Goal: Transaction & Acquisition: Purchase product/service

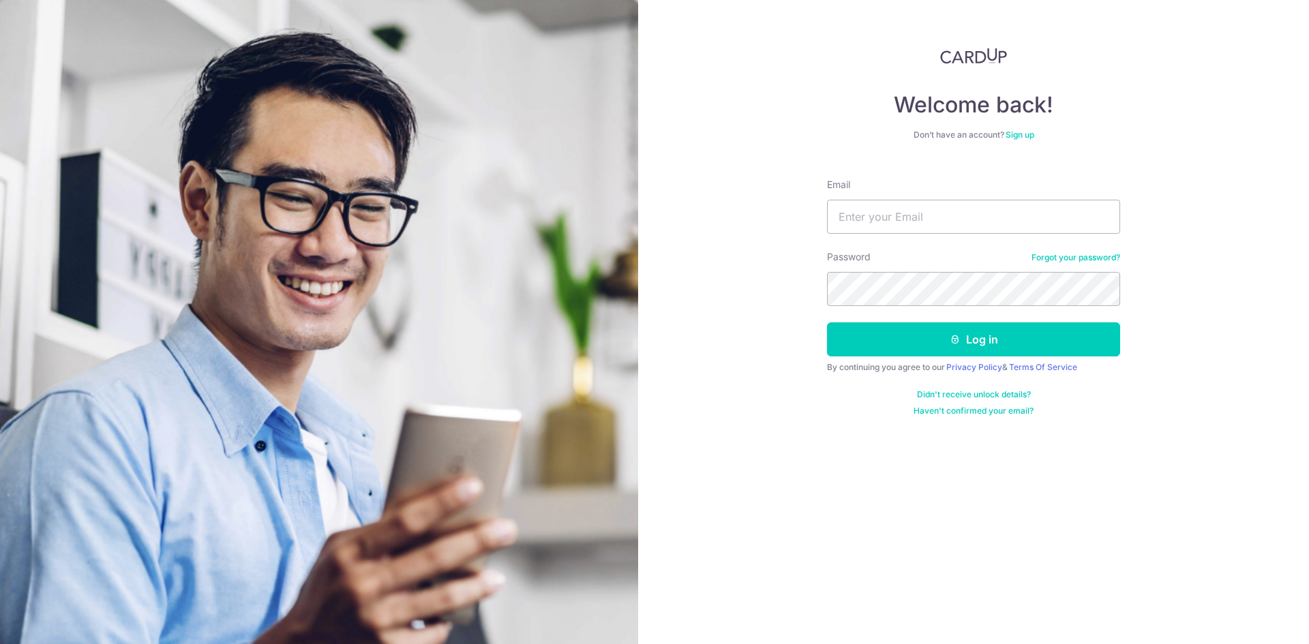
type input "[EMAIL_ADDRESS][DOMAIN_NAME]"
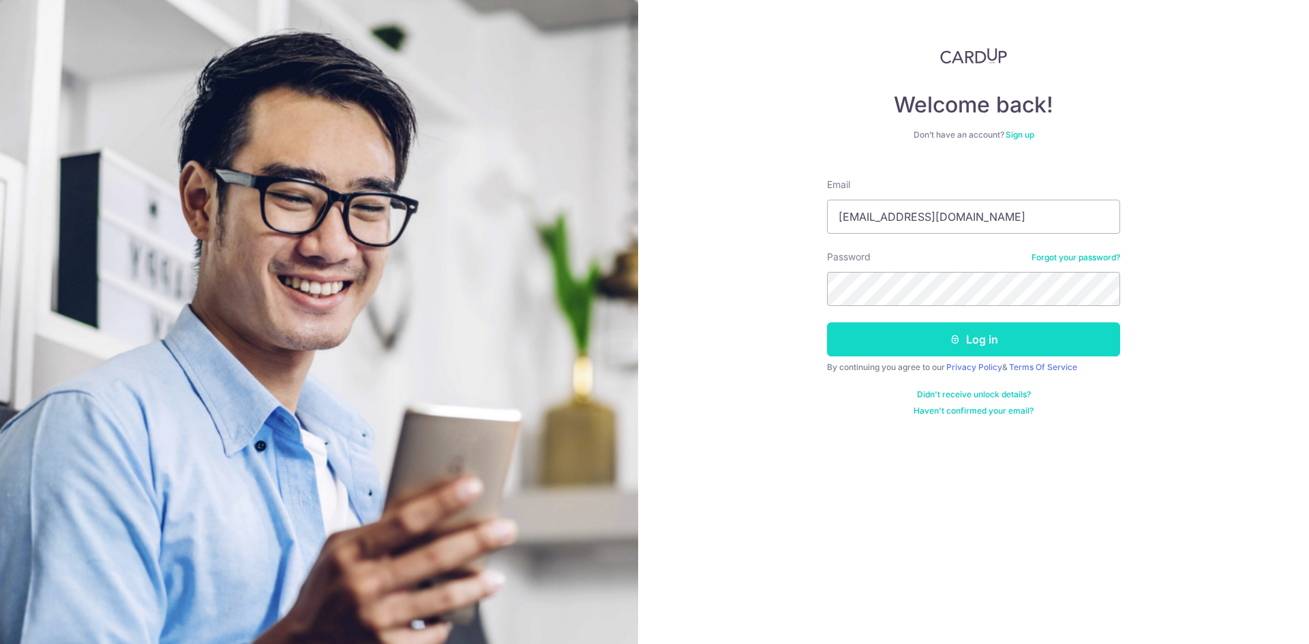
click at [1002, 347] on button "Log in" at bounding box center [973, 340] width 293 height 34
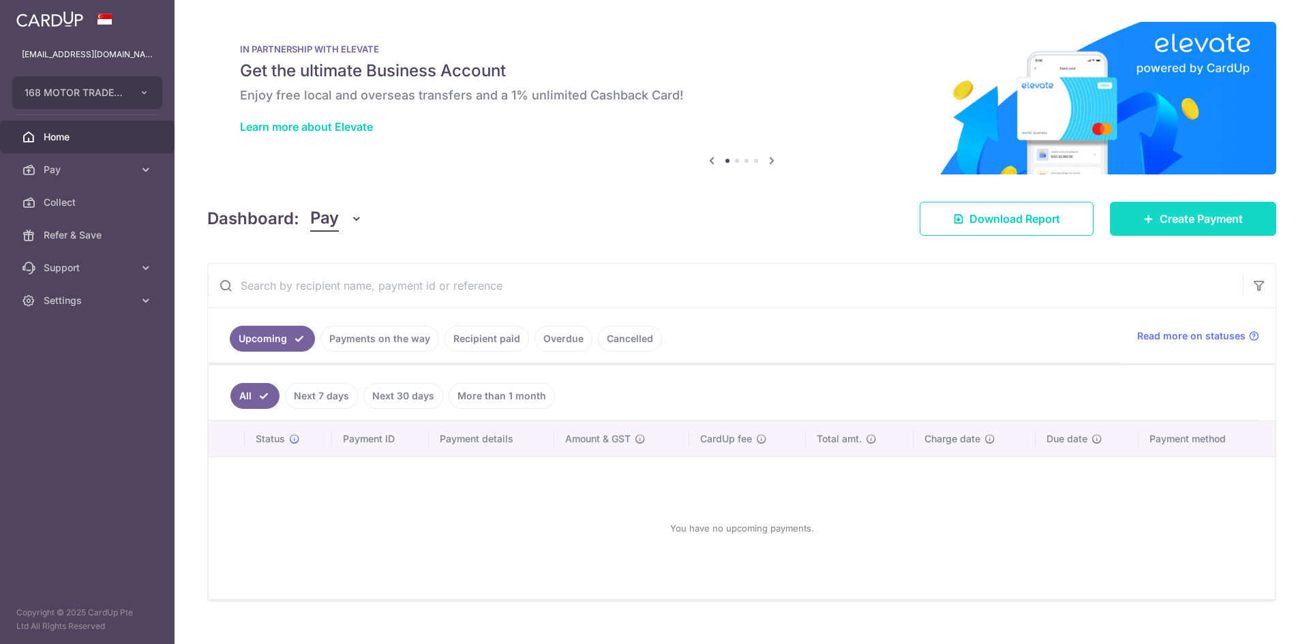
click at [1156, 232] on link "Create Payment" at bounding box center [1193, 219] width 166 height 34
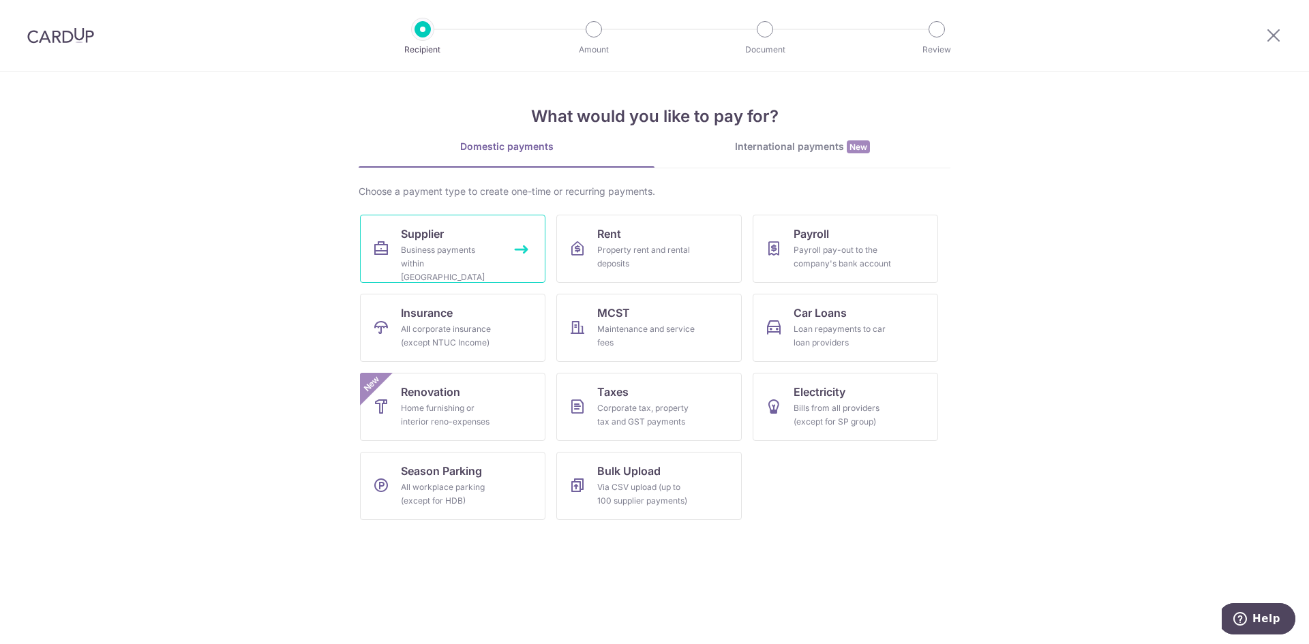
click at [492, 261] on div "Business payments within [GEOGRAPHIC_DATA]" at bounding box center [450, 263] width 98 height 41
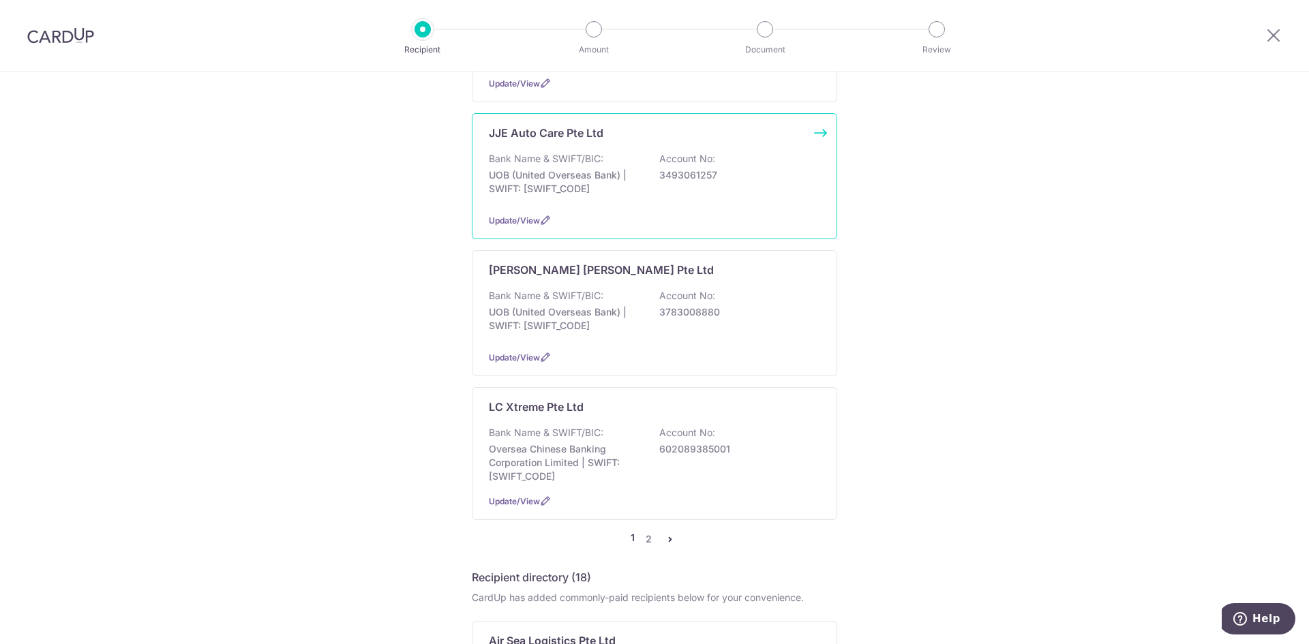
scroll to position [1227, 0]
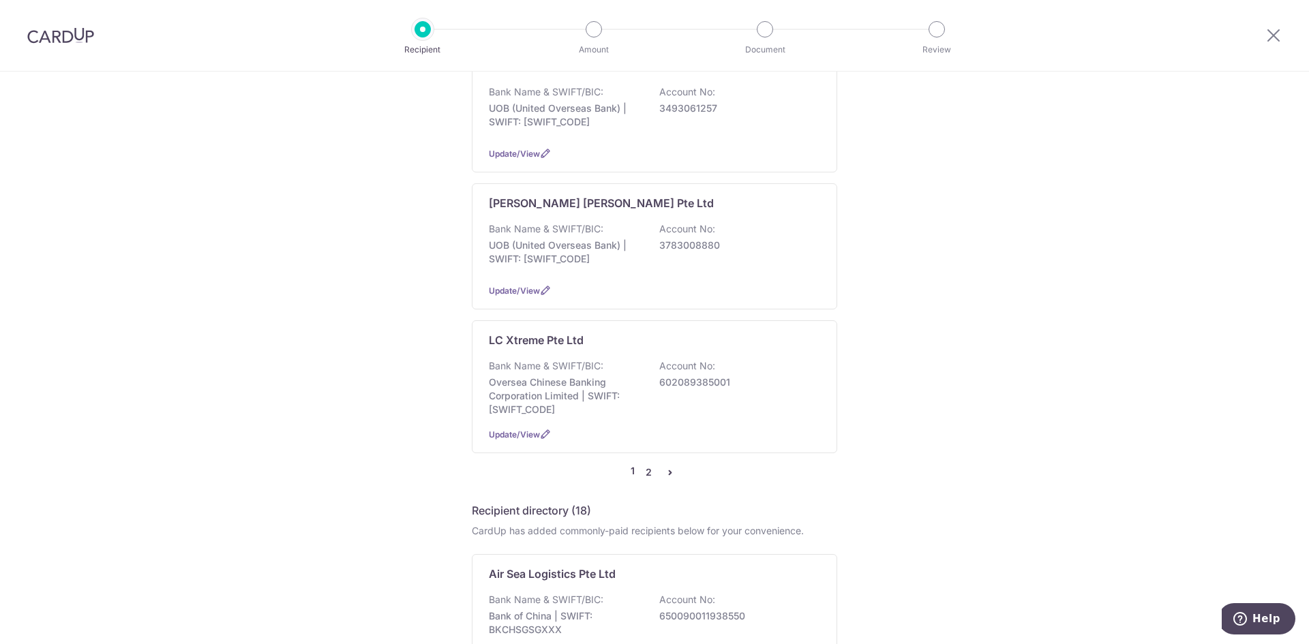
click at [651, 464] on link "2" at bounding box center [648, 472] width 16 height 16
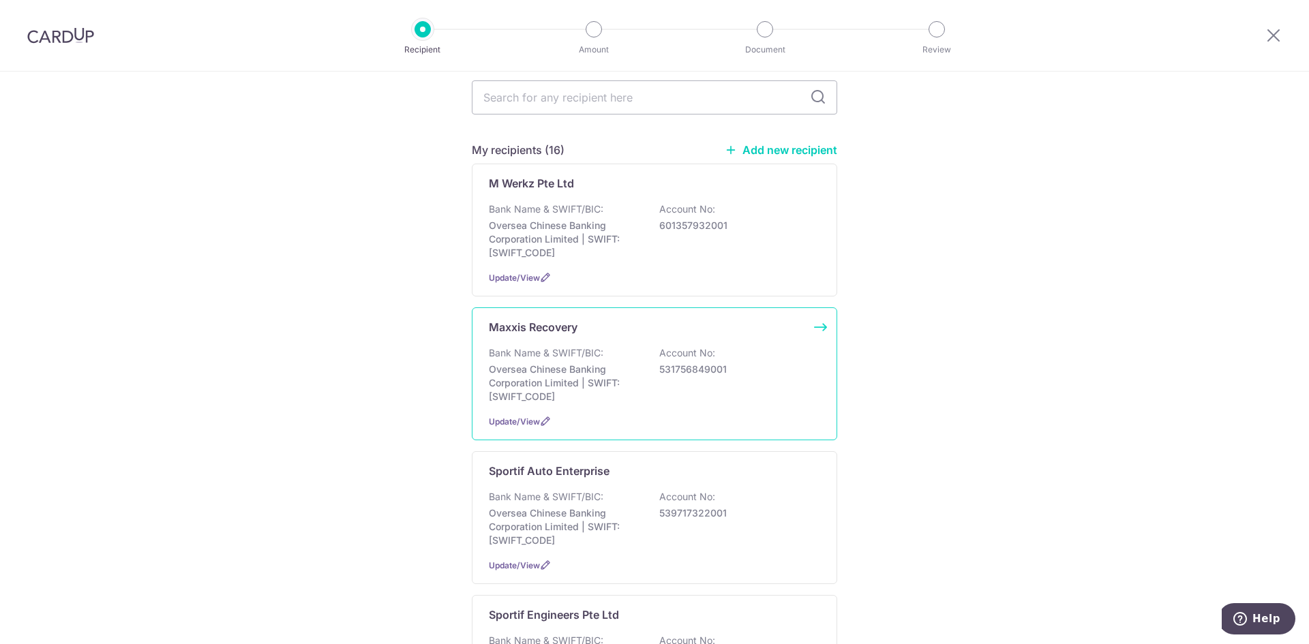
scroll to position [477, 0]
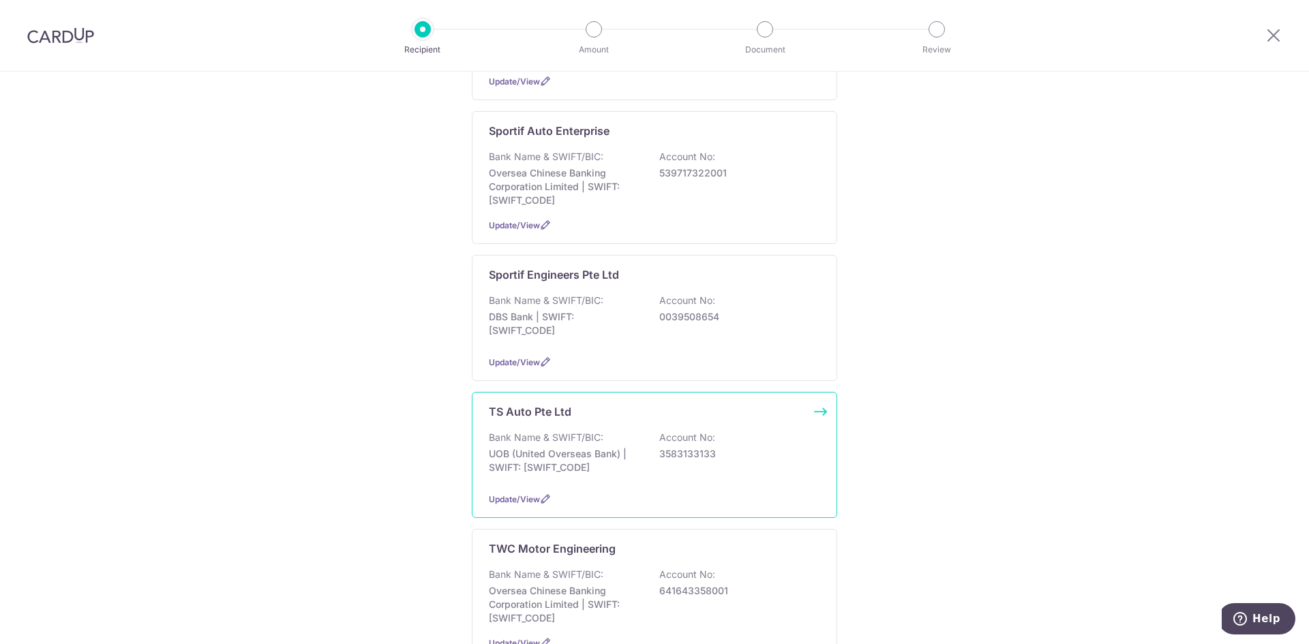
click at [655, 453] on div "Bank Name & SWIFT/BIC: UOB (United Overseas Bank) | SWIFT: [SWIFT_CODE] Account…" at bounding box center [654, 456] width 331 height 50
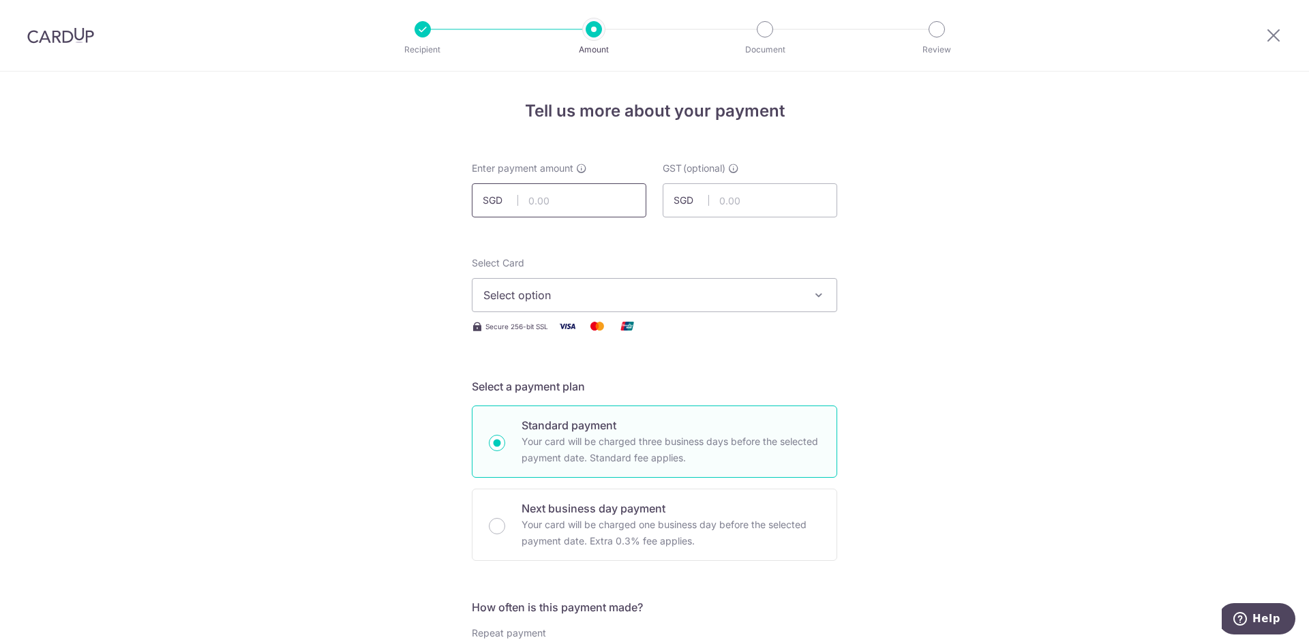
click at [575, 198] on input "text" at bounding box center [559, 200] width 175 height 34
type input "725.00"
click at [750, 286] on button "Select option" at bounding box center [655, 295] width 366 height 34
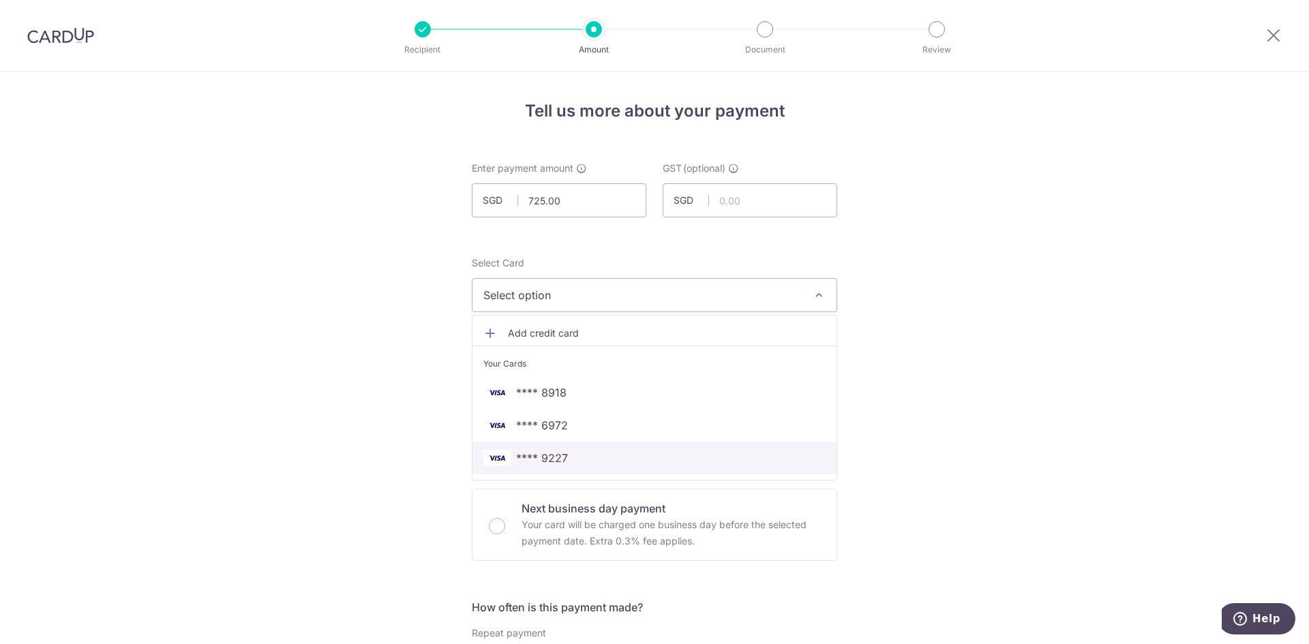
click at [576, 456] on span "**** 9227" at bounding box center [654, 458] width 342 height 16
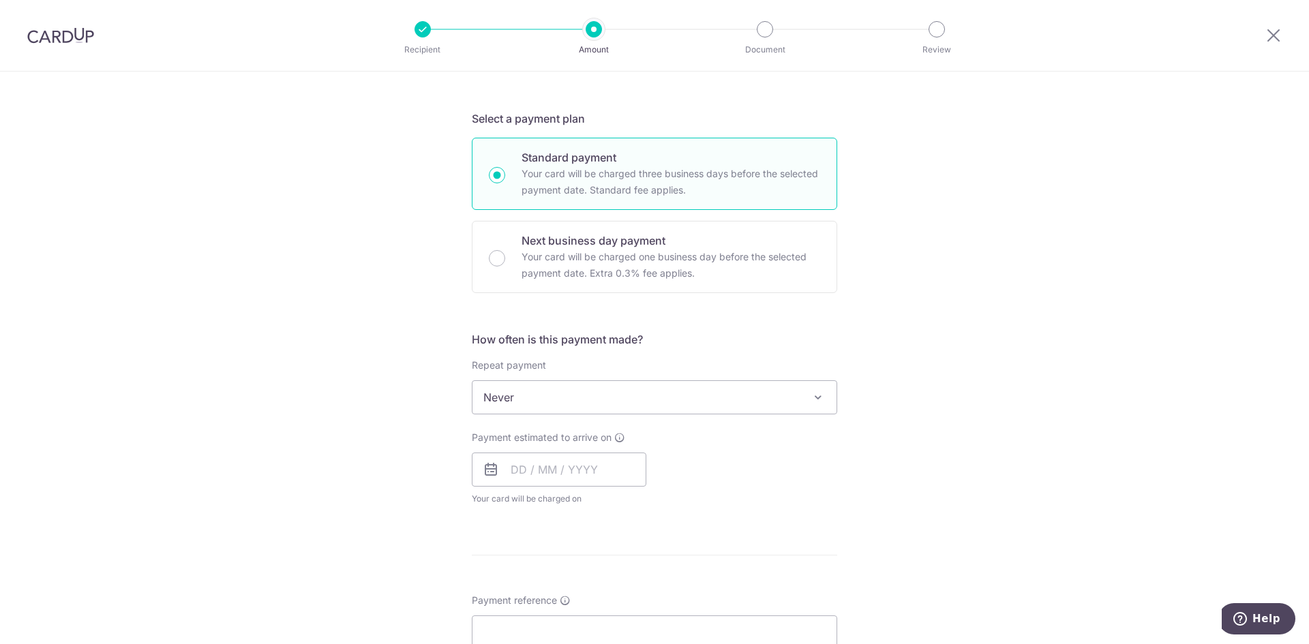
scroll to position [273, 0]
click at [577, 458] on input "text" at bounding box center [559, 465] width 175 height 34
click at [554, 614] on link "16" at bounding box center [554, 617] width 22 height 22
type input "16/09/2025"
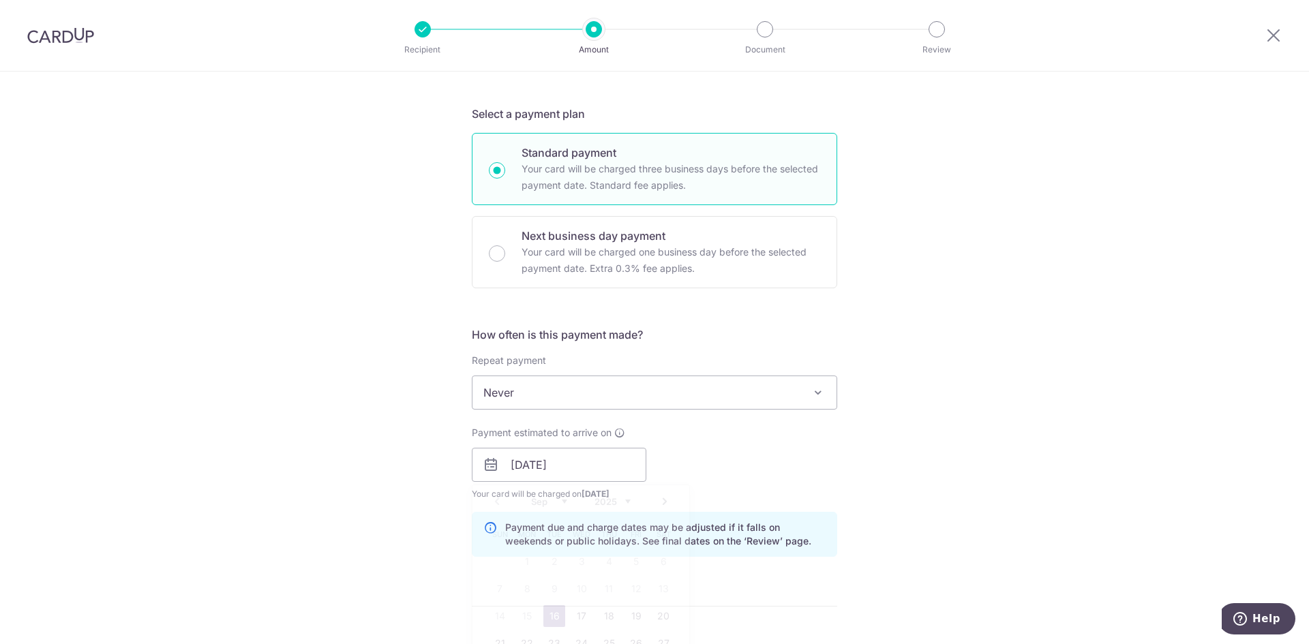
click at [852, 497] on div "Tell us more about your payment Enter payment amount SGD 725.00 725.00 GST (opt…" at bounding box center [654, 489] width 1309 height 1381
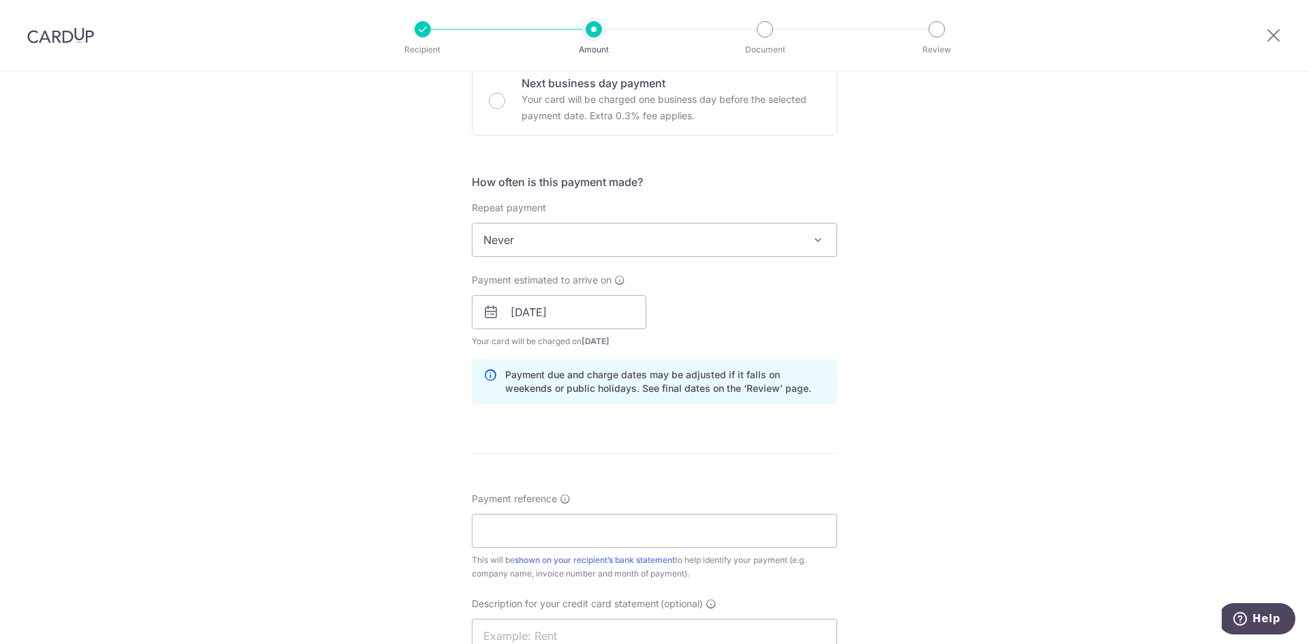
scroll to position [614, 0]
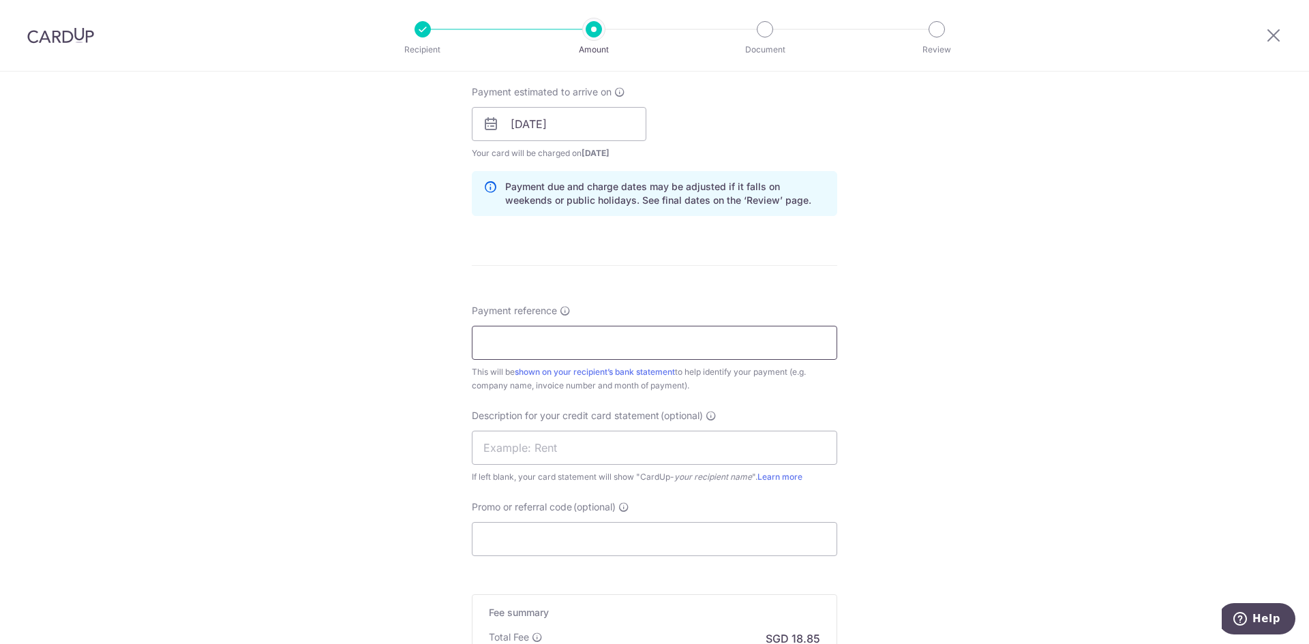
click at [626, 352] on input "Payment reference" at bounding box center [655, 343] width 366 height 34
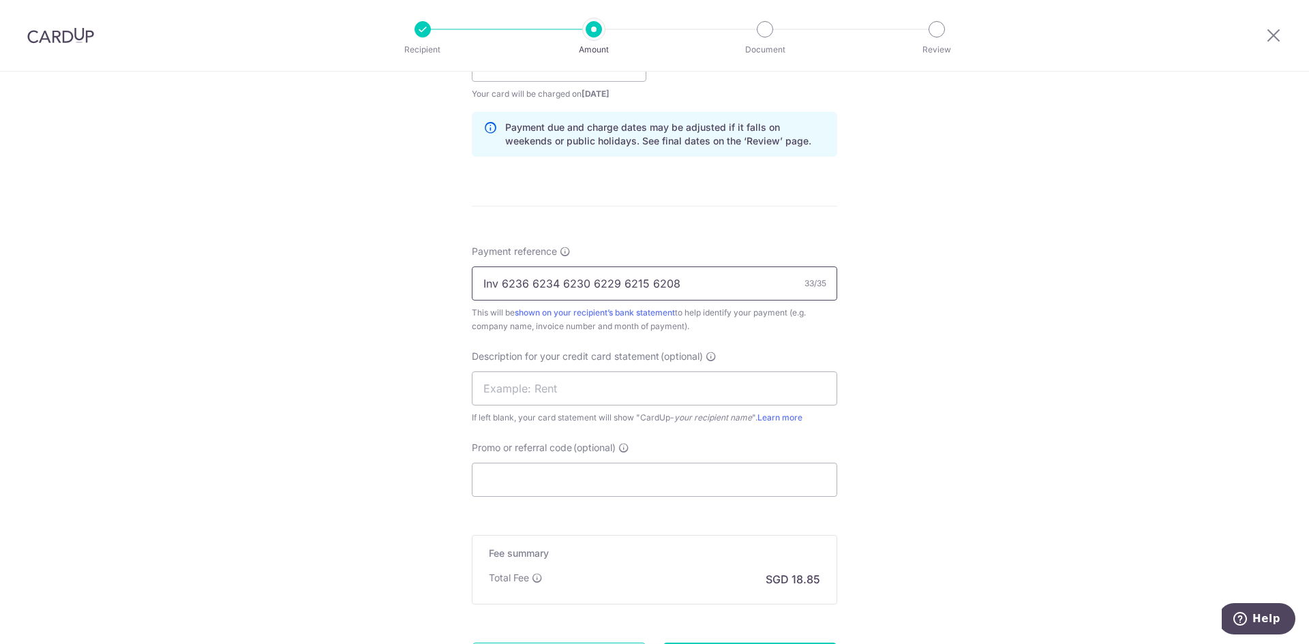
scroll to position [750, 0]
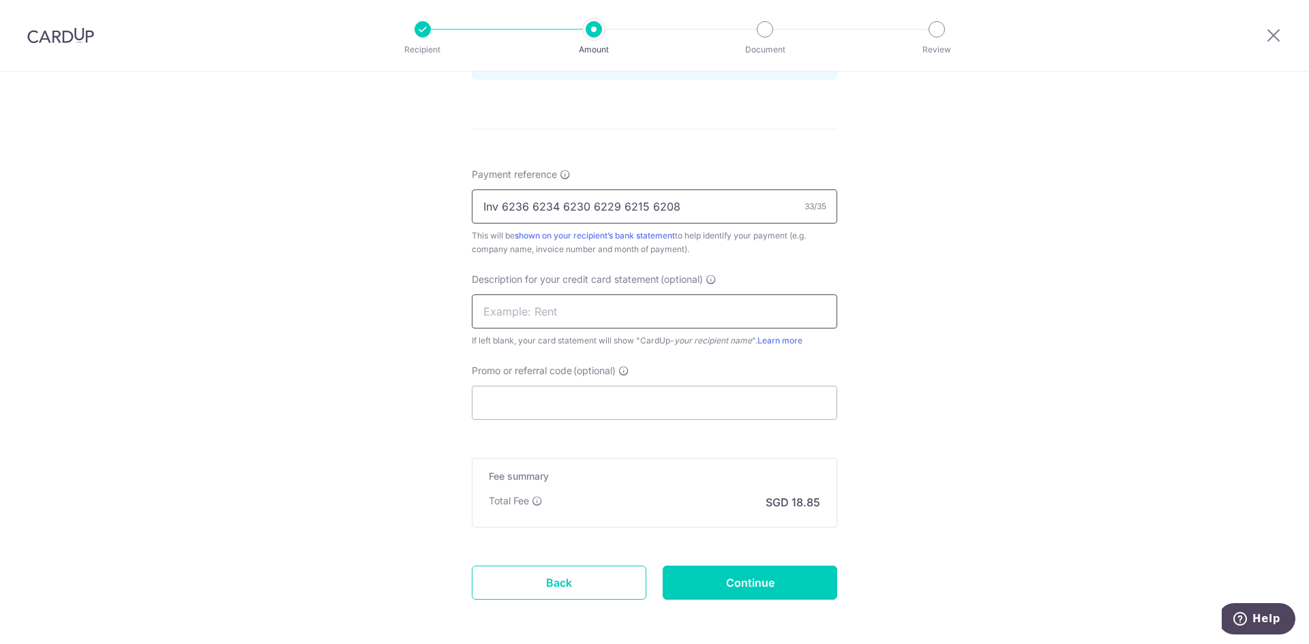
type input "Inv 6236 6234 6230 6229 6215 6208"
click at [627, 301] on input "text" at bounding box center [655, 312] width 366 height 34
type input "168MTL 0567"
click at [606, 414] on input "Promo or referral code (optional)" at bounding box center [655, 403] width 366 height 34
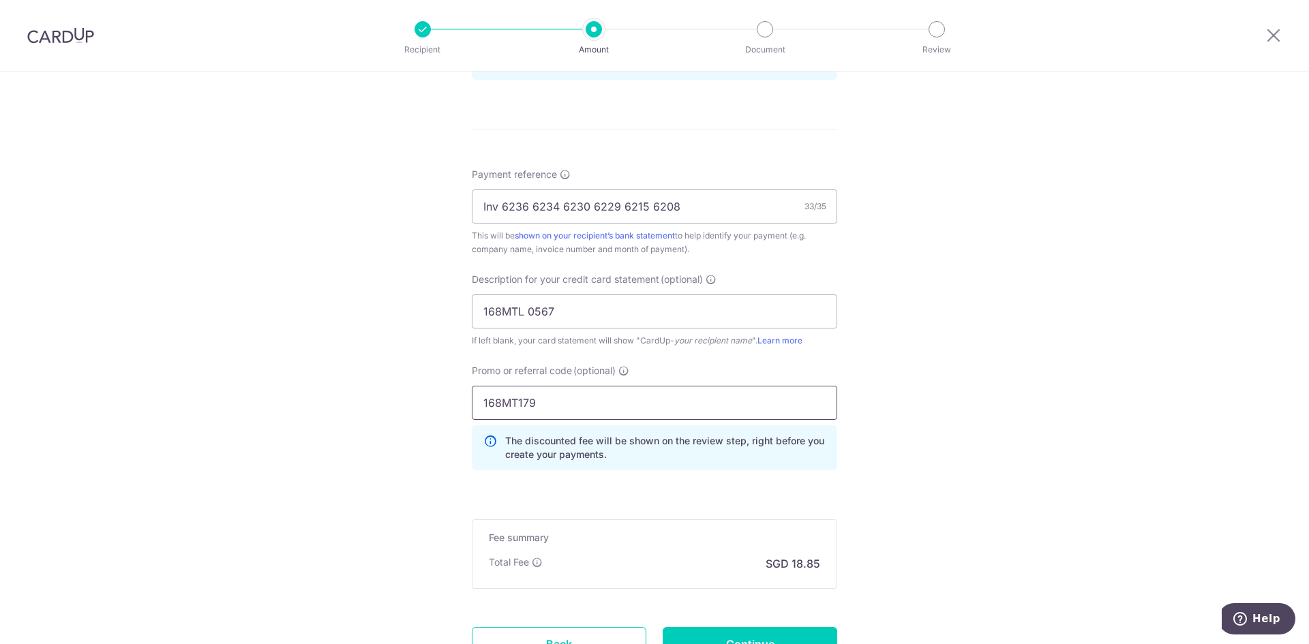
scroll to position [869, 0]
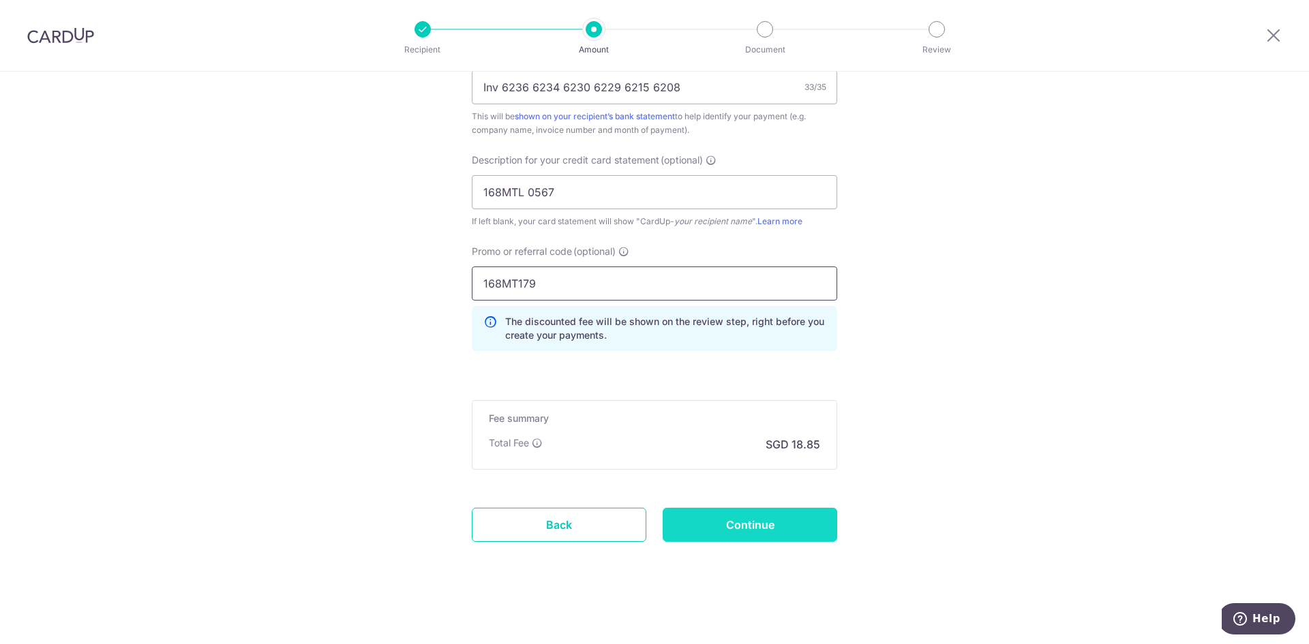
type input "168MT179"
click at [743, 519] on input "Continue" at bounding box center [750, 525] width 175 height 34
type input "Create Schedule"
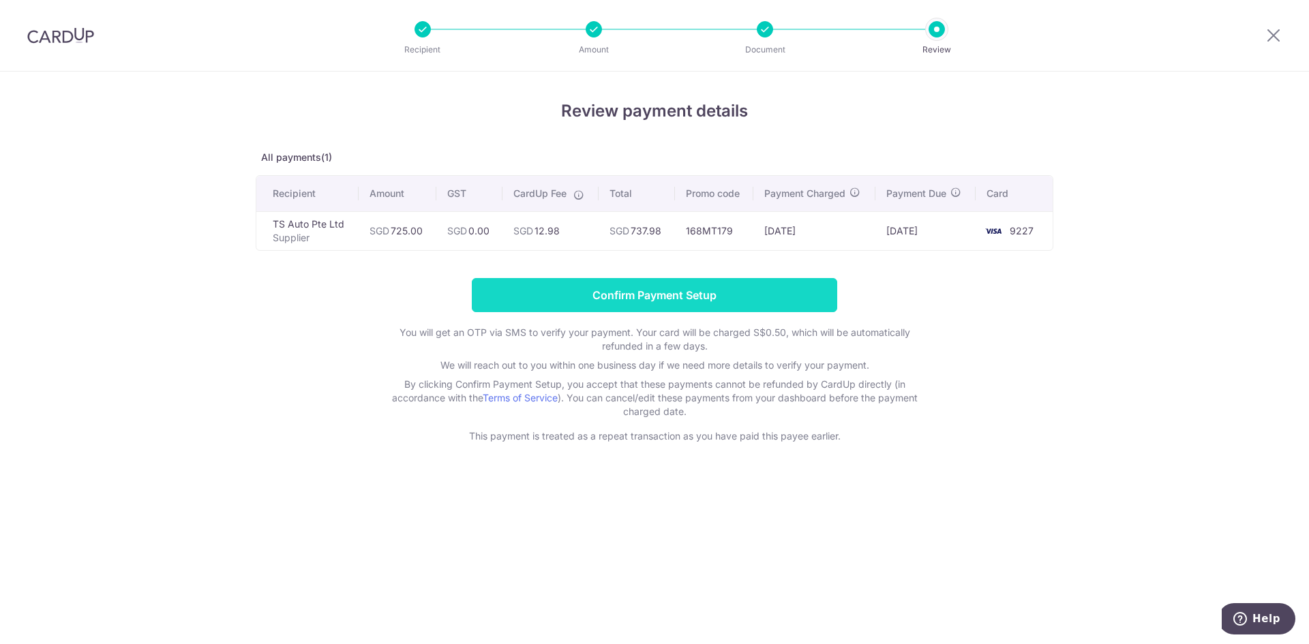
click at [646, 304] on input "Confirm Payment Setup" at bounding box center [655, 295] width 366 height 34
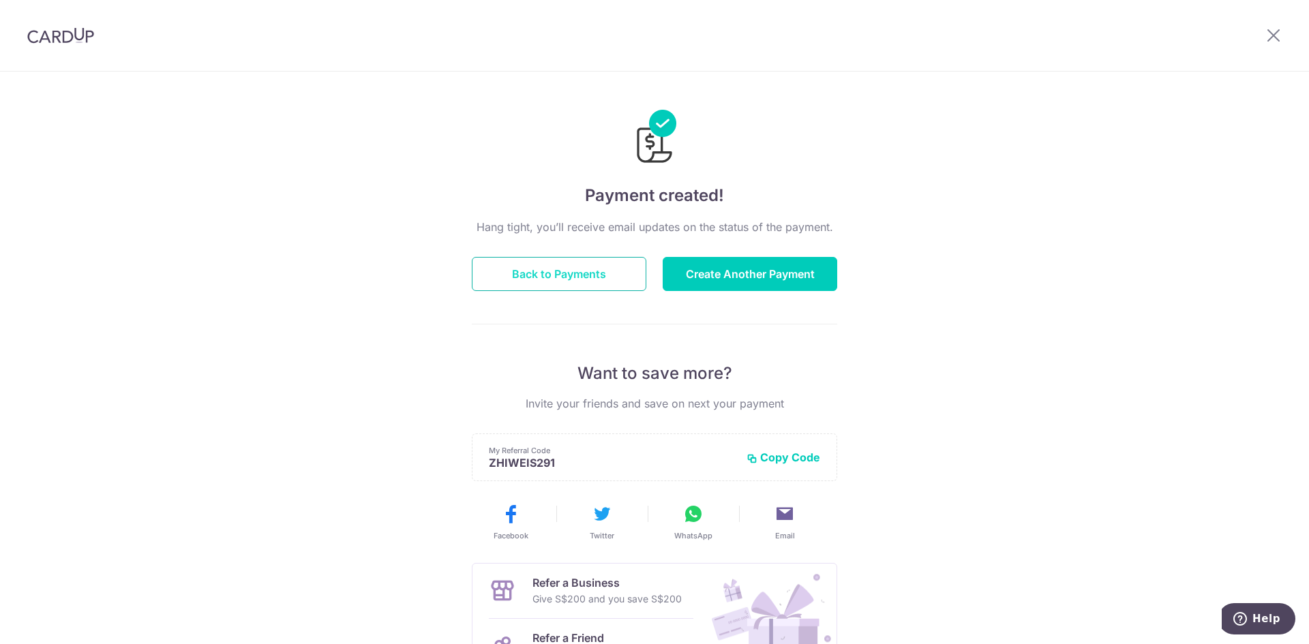
click at [576, 271] on button "Back to Payments" at bounding box center [559, 274] width 175 height 34
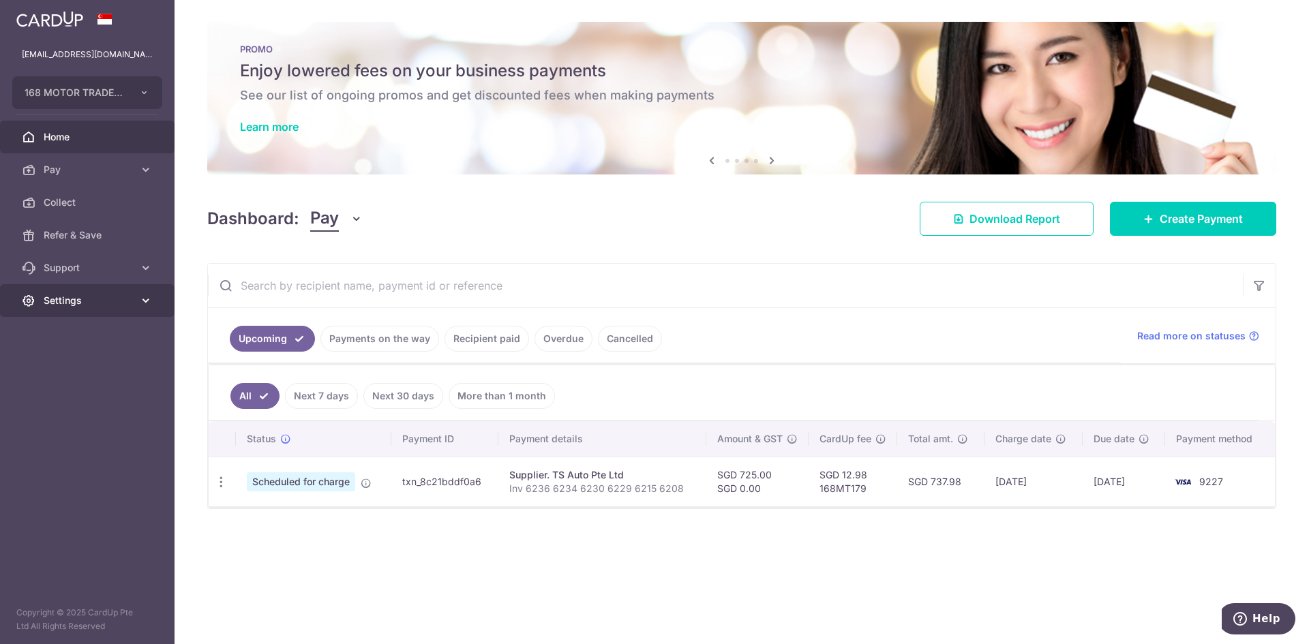
click at [98, 294] on span "Settings" at bounding box center [89, 301] width 90 height 14
click at [63, 372] on span "Logout" at bounding box center [89, 366] width 90 height 14
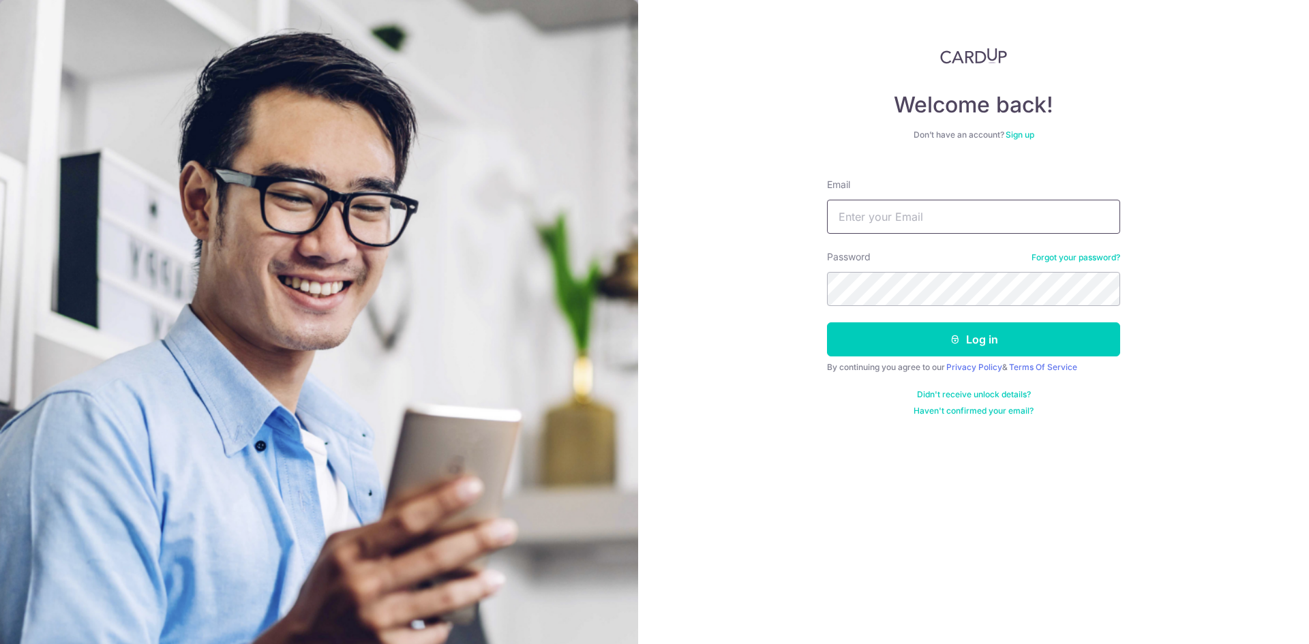
click at [938, 211] on input "Email" at bounding box center [973, 217] width 293 height 34
type input "[EMAIL_ADDRESS][DOMAIN_NAME]"
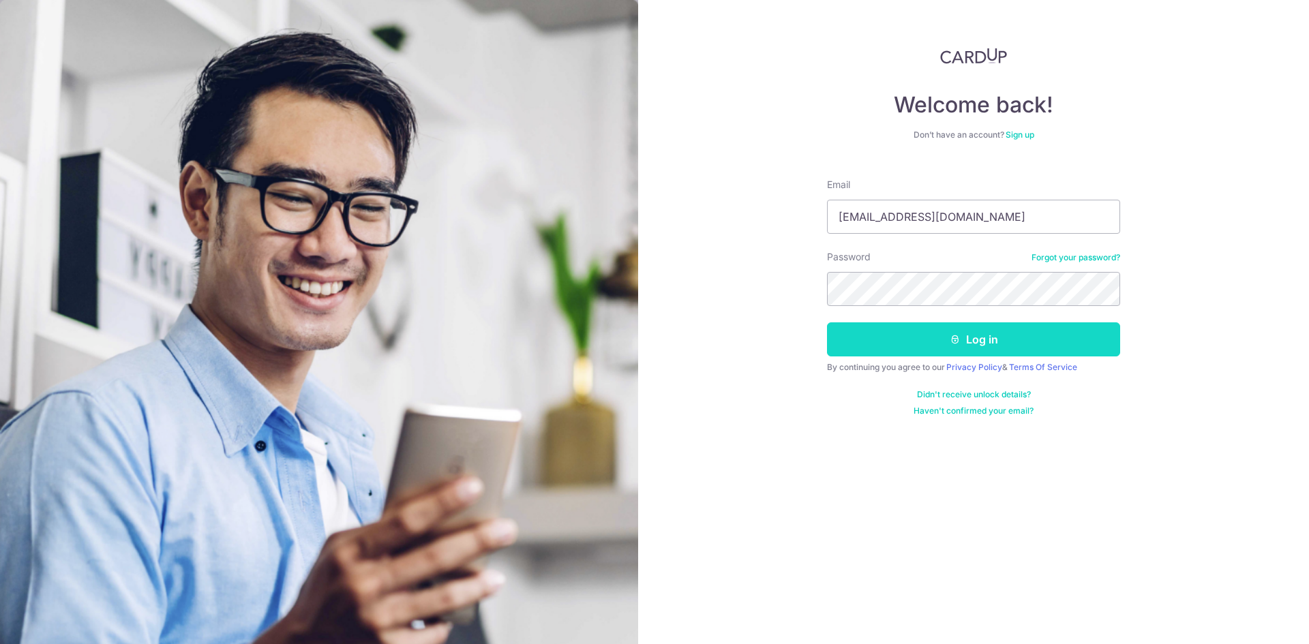
click at [961, 334] on button "Log in" at bounding box center [973, 340] width 293 height 34
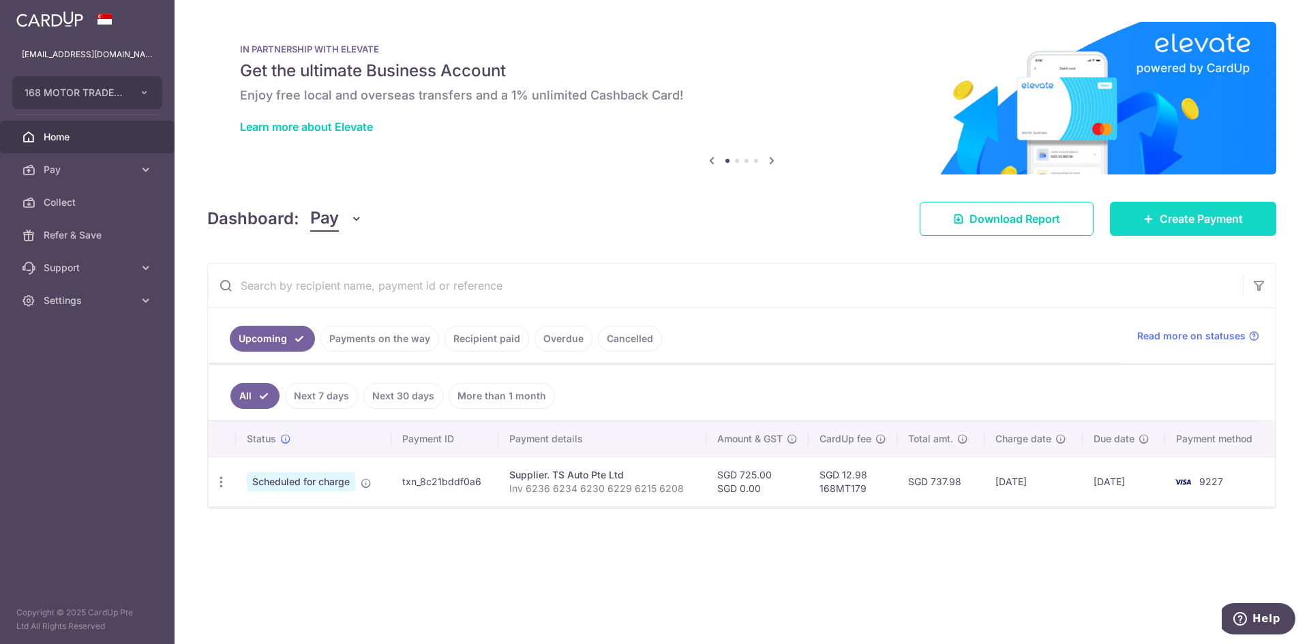
click at [1183, 213] on span "Create Payment" at bounding box center [1201, 219] width 83 height 16
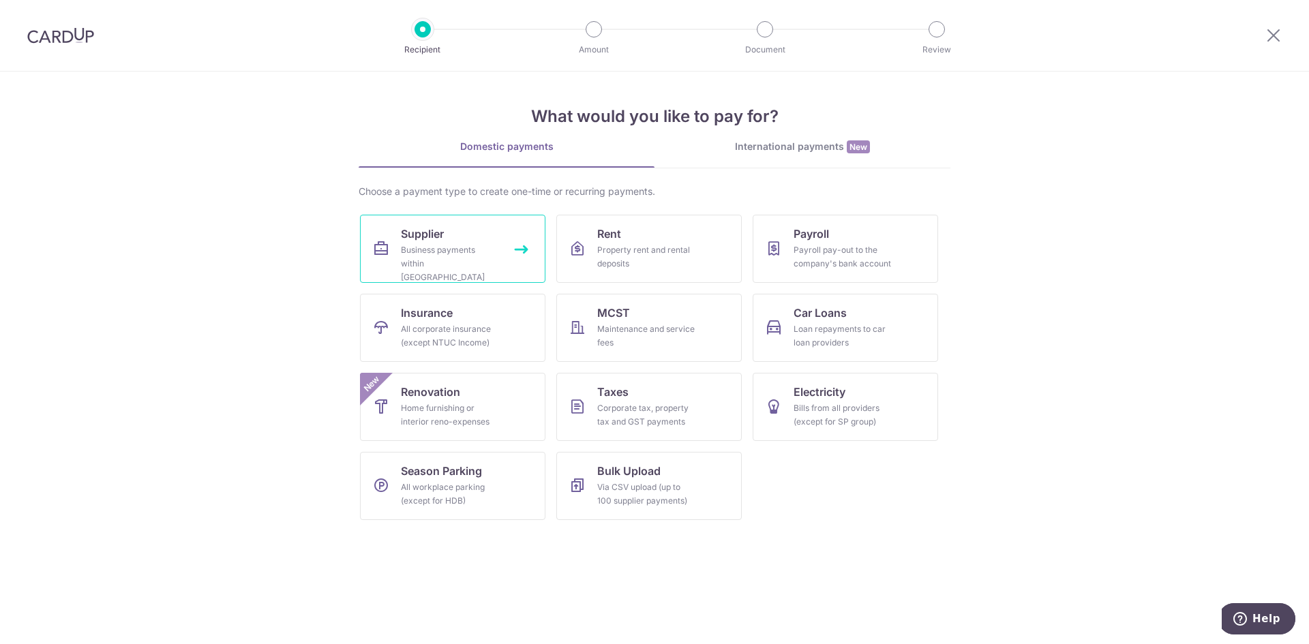
click at [495, 248] on div "Business payments within Singapore" at bounding box center [450, 263] width 98 height 41
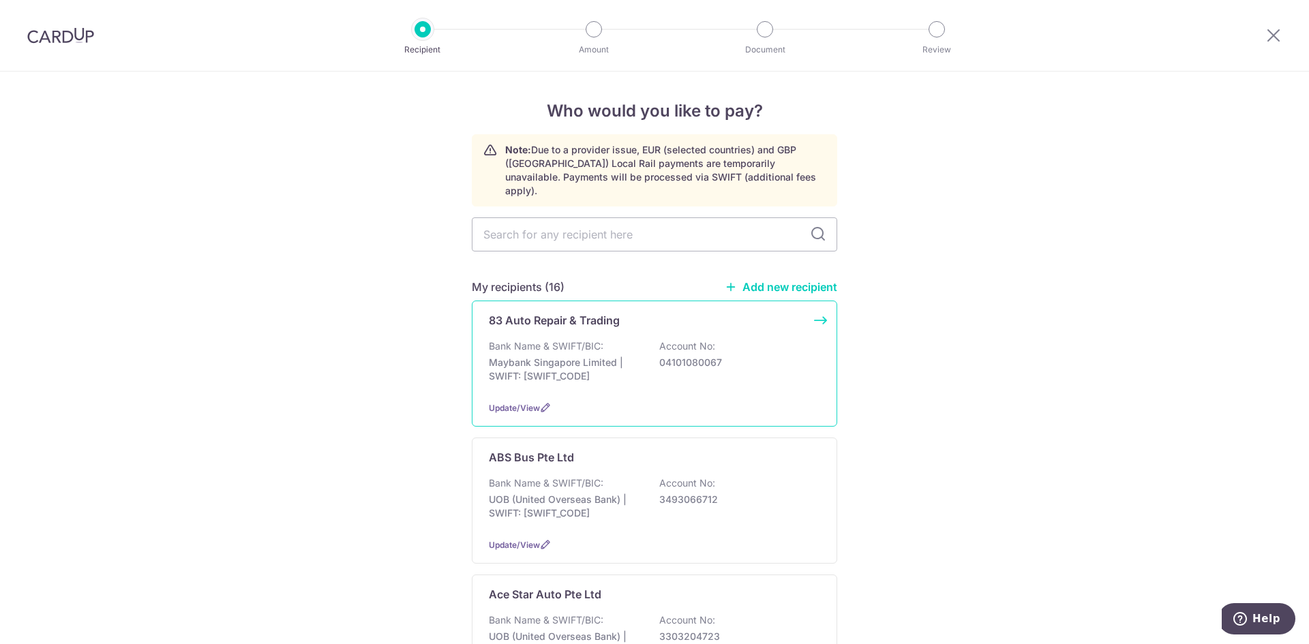
click at [705, 340] on p "Account No:" at bounding box center [687, 347] width 56 height 14
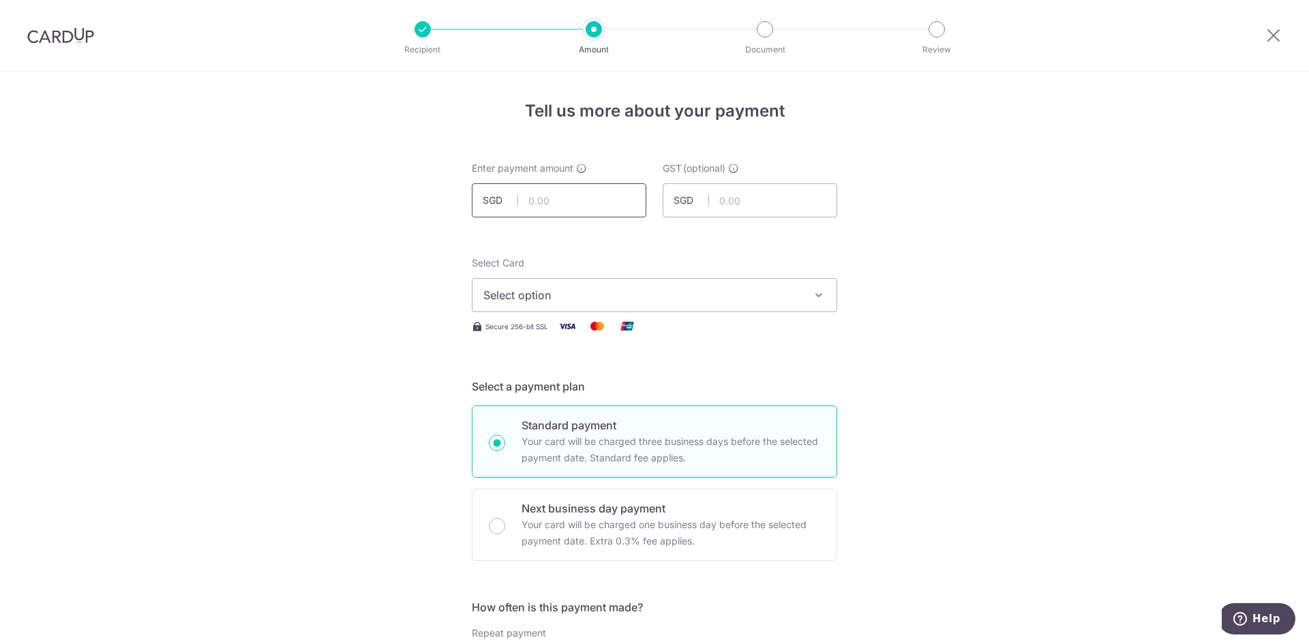
click at [591, 206] on input "text" at bounding box center [559, 200] width 175 height 34
type input "473.83"
click at [688, 296] on span "Select option" at bounding box center [642, 295] width 318 height 16
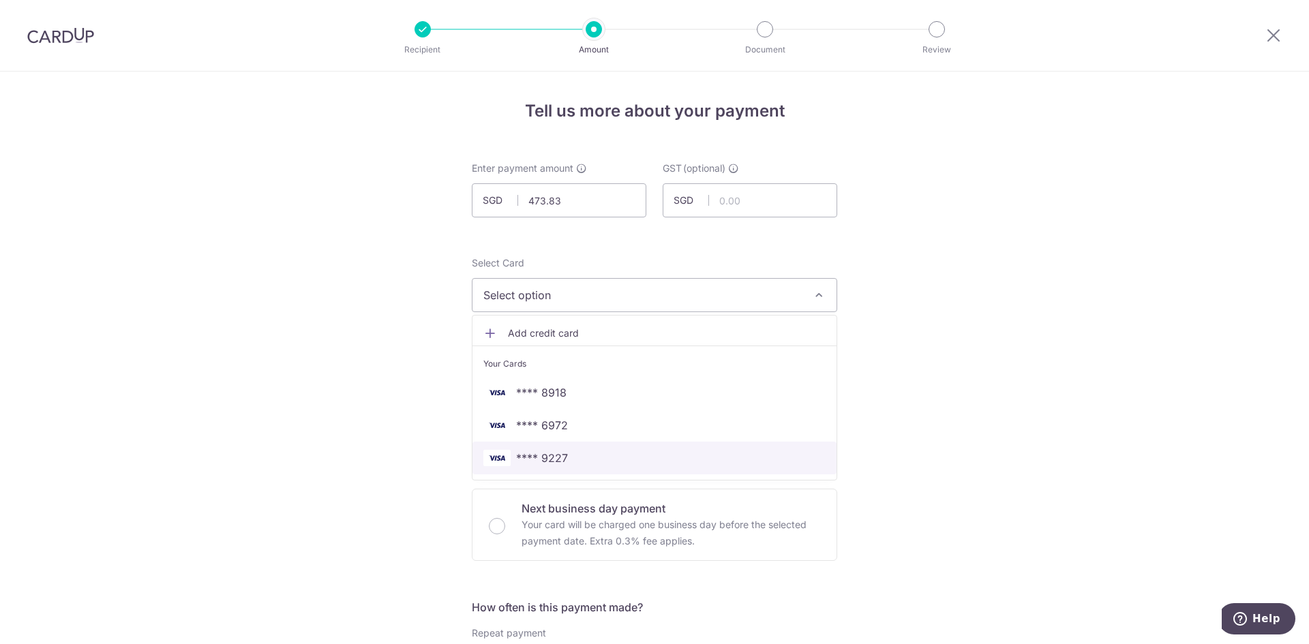
click at [556, 453] on span "**** 9227" at bounding box center [542, 458] width 52 height 16
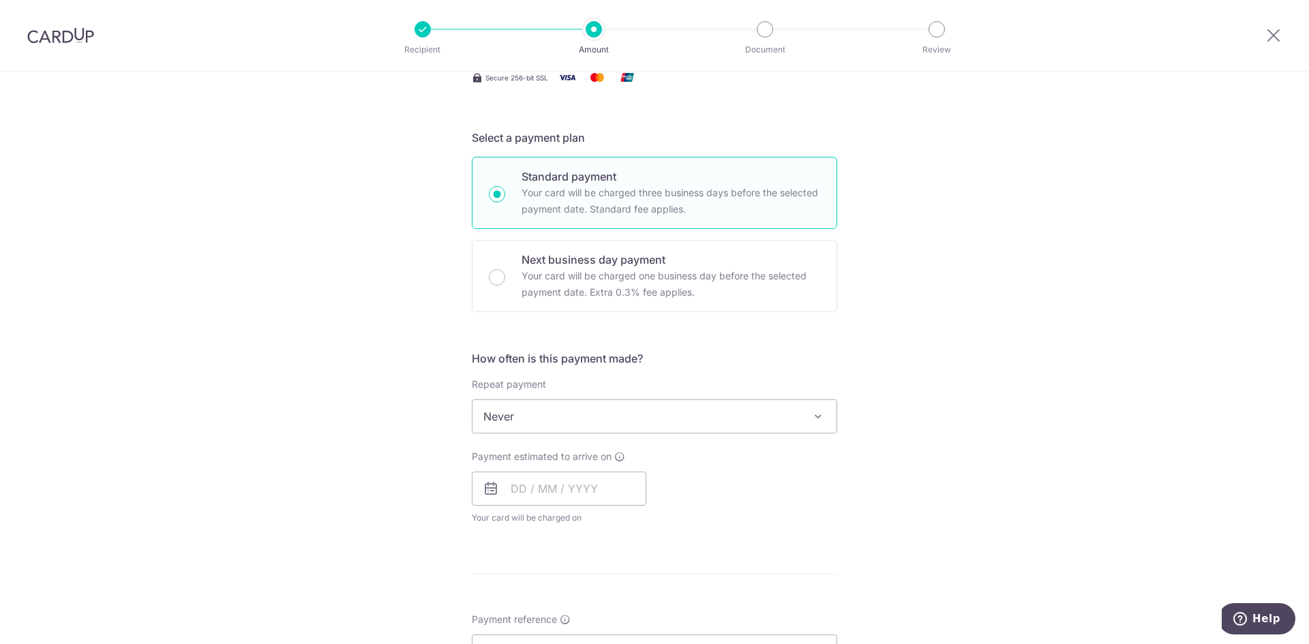
scroll to position [341, 0]
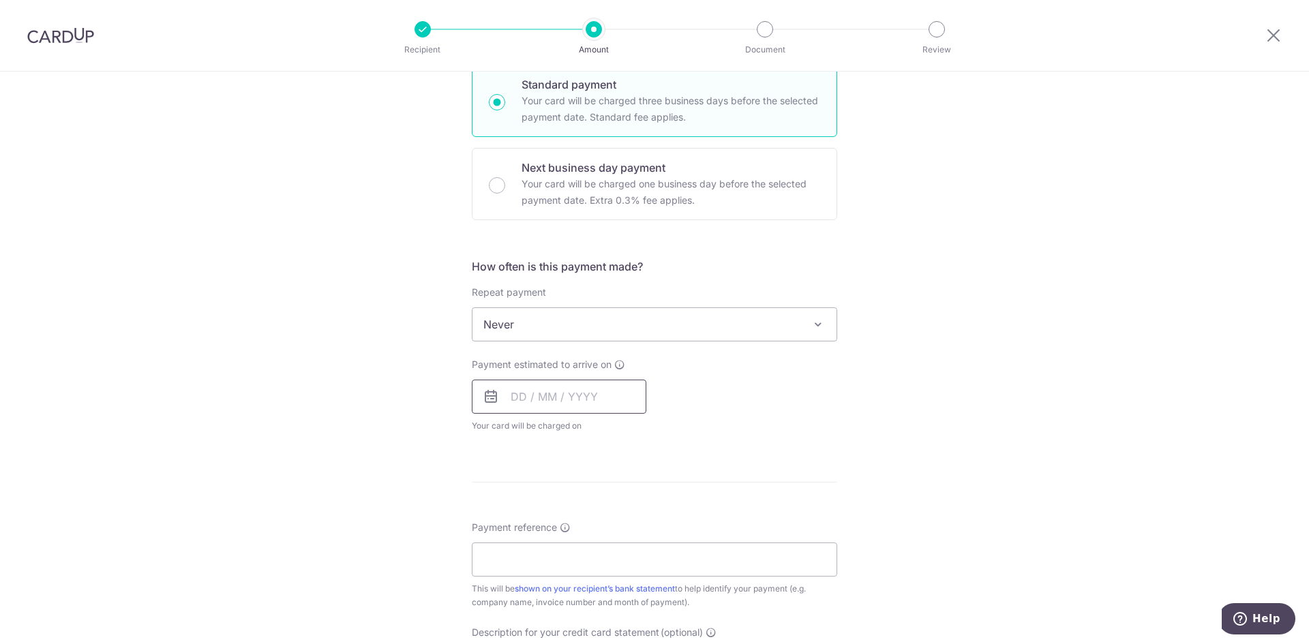
click at [604, 398] on input "text" at bounding box center [559, 397] width 175 height 34
click at [548, 549] on link "16" at bounding box center [554, 548] width 22 height 22
type input "[DATE]"
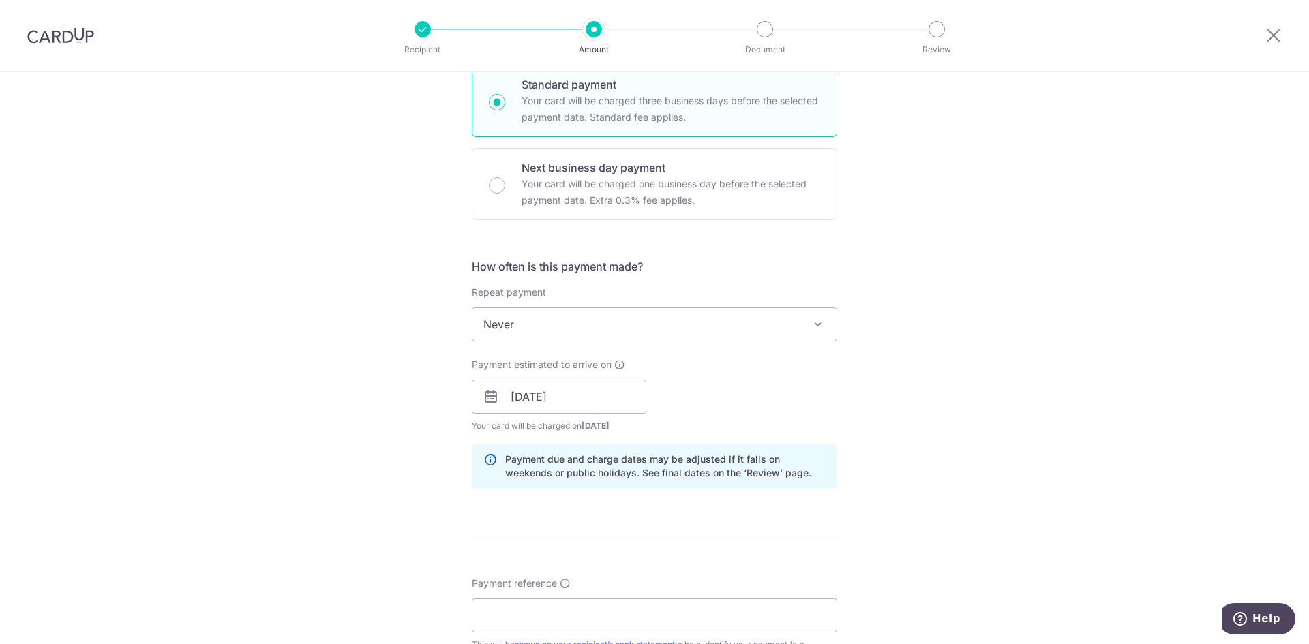
click at [865, 427] on div "Tell us more about your payment Enter payment amount SGD 473.83 473.83 GST (opt…" at bounding box center [654, 421] width 1309 height 1381
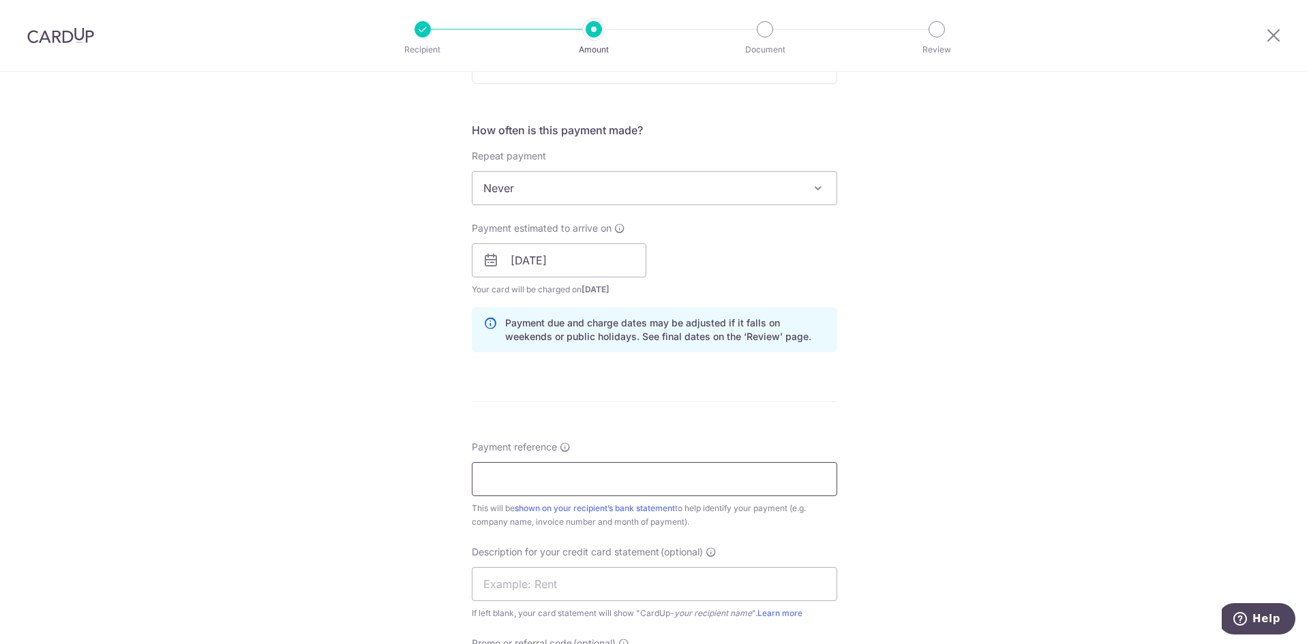
click at [595, 478] on input "Payment reference" at bounding box center [655, 479] width 366 height 34
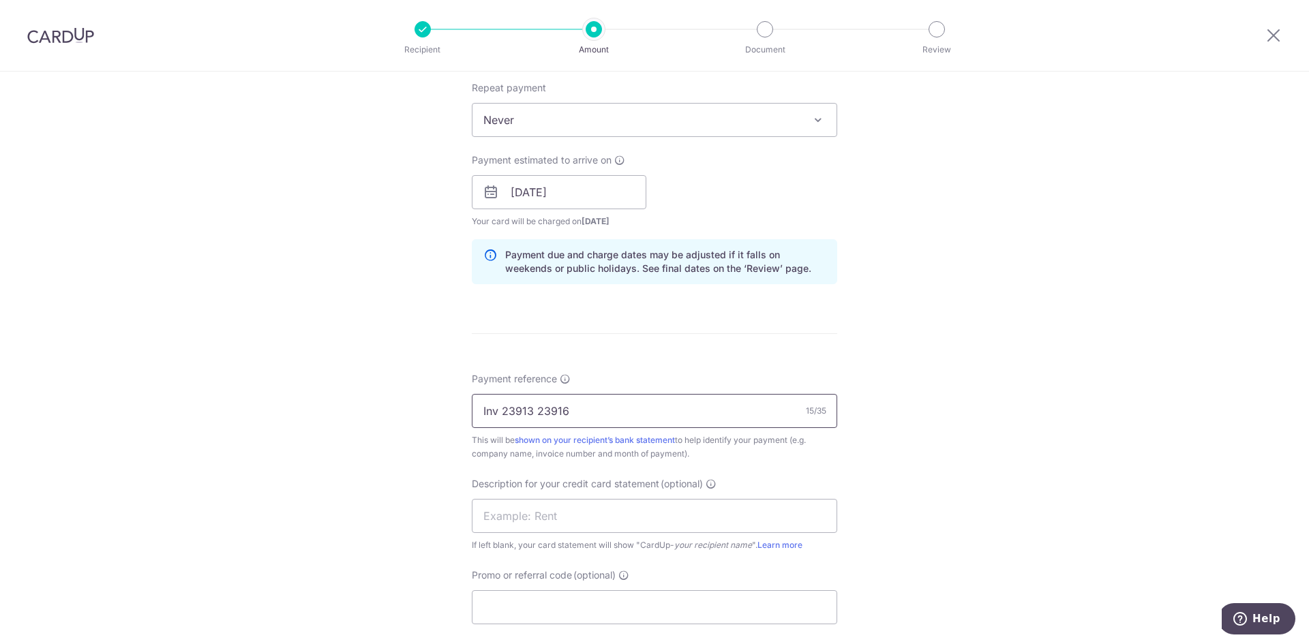
scroll to position [682, 0]
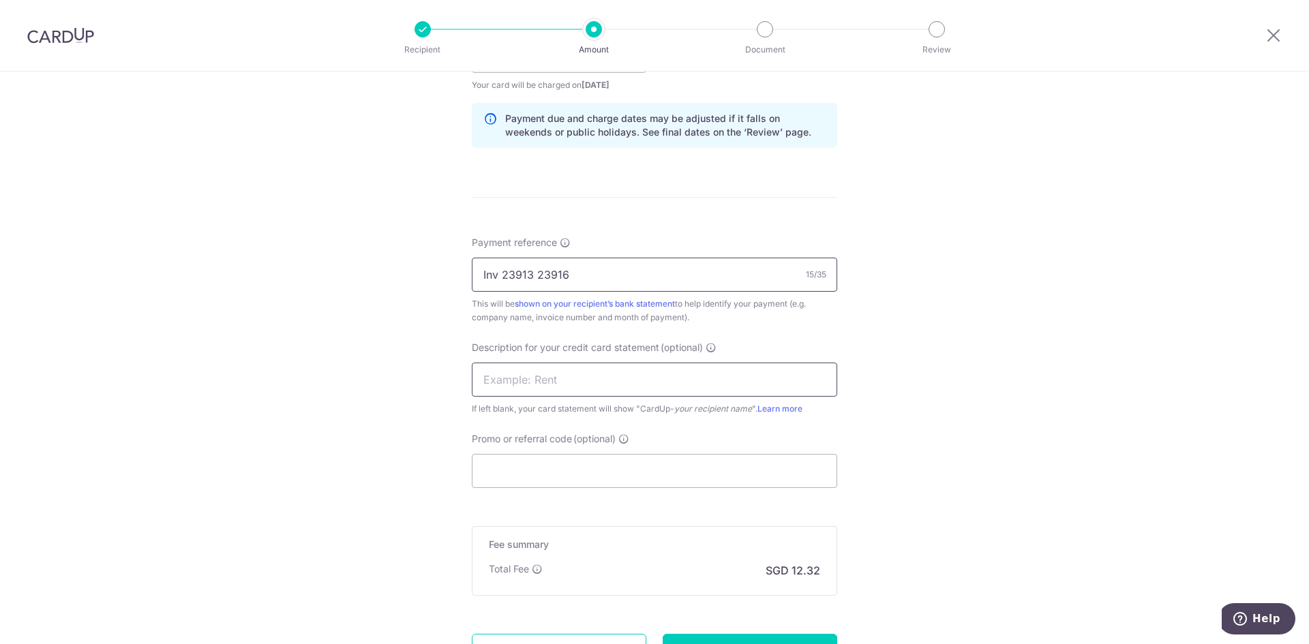
type input "Inv 23913 23916"
click at [682, 366] on input "text" at bounding box center [655, 380] width 366 height 34
type input "168MTL 0562"
click at [703, 461] on input "Promo or referral code (optional)" at bounding box center [655, 471] width 366 height 34
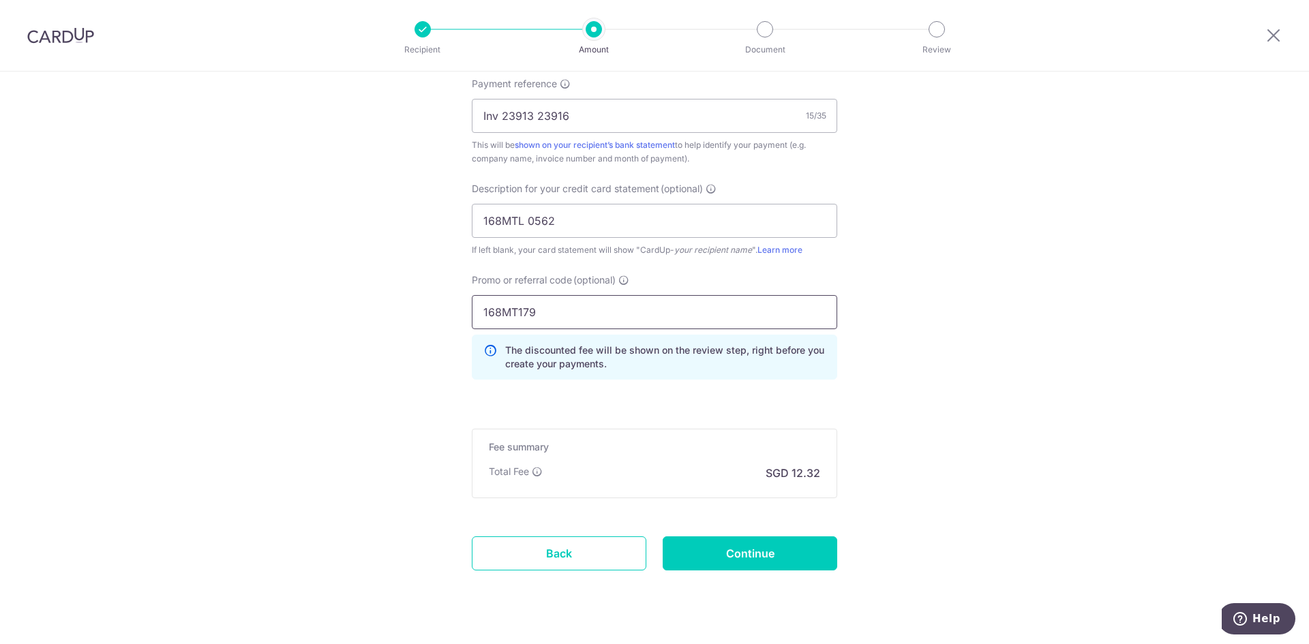
scroll to position [869, 0]
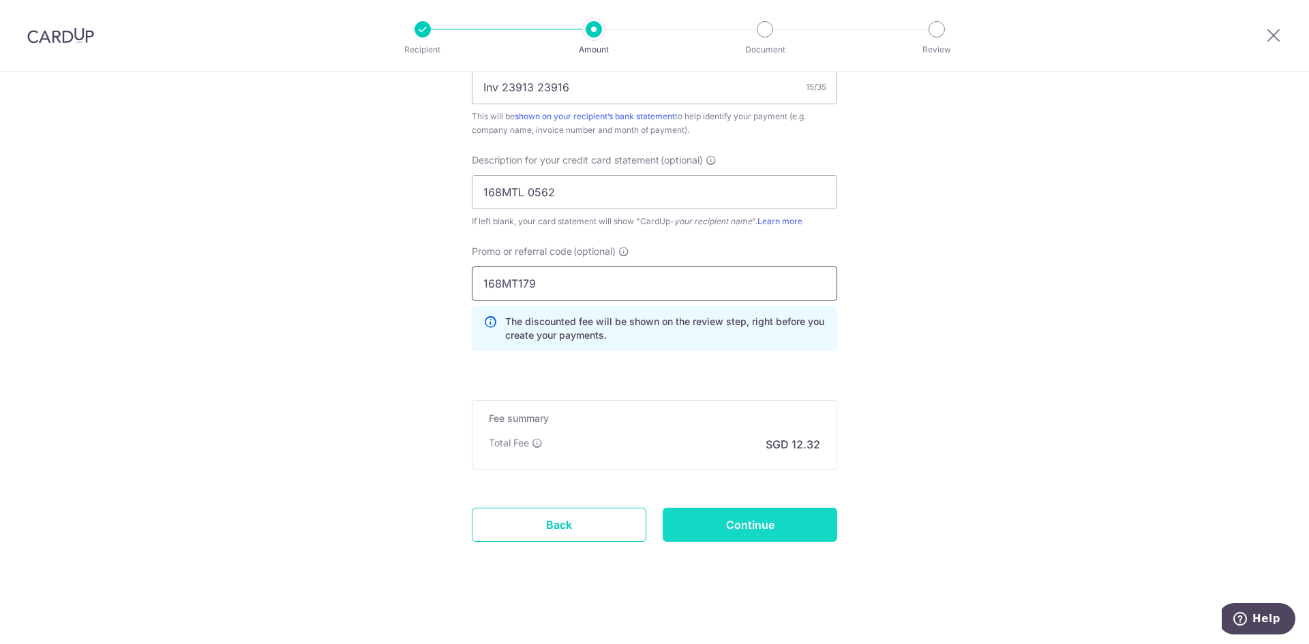
type input "168MT179"
click at [754, 517] on input "Continue" at bounding box center [750, 525] width 175 height 34
type input "Create Schedule"
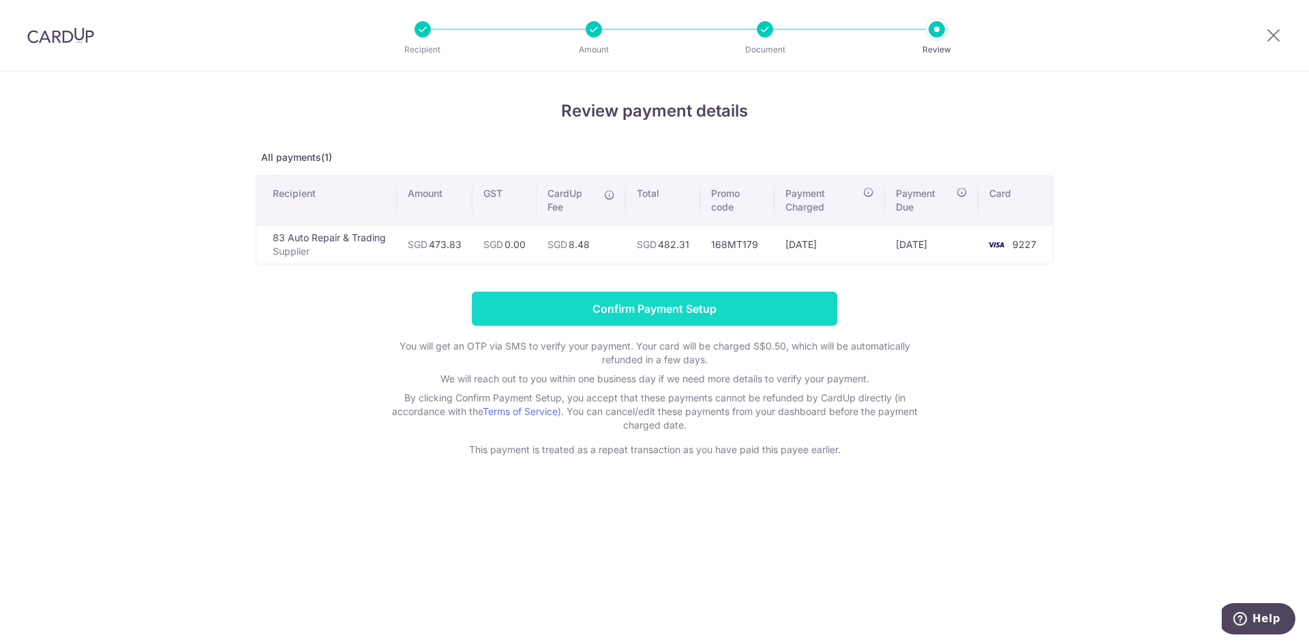
click at [653, 306] on input "Confirm Payment Setup" at bounding box center [655, 309] width 366 height 34
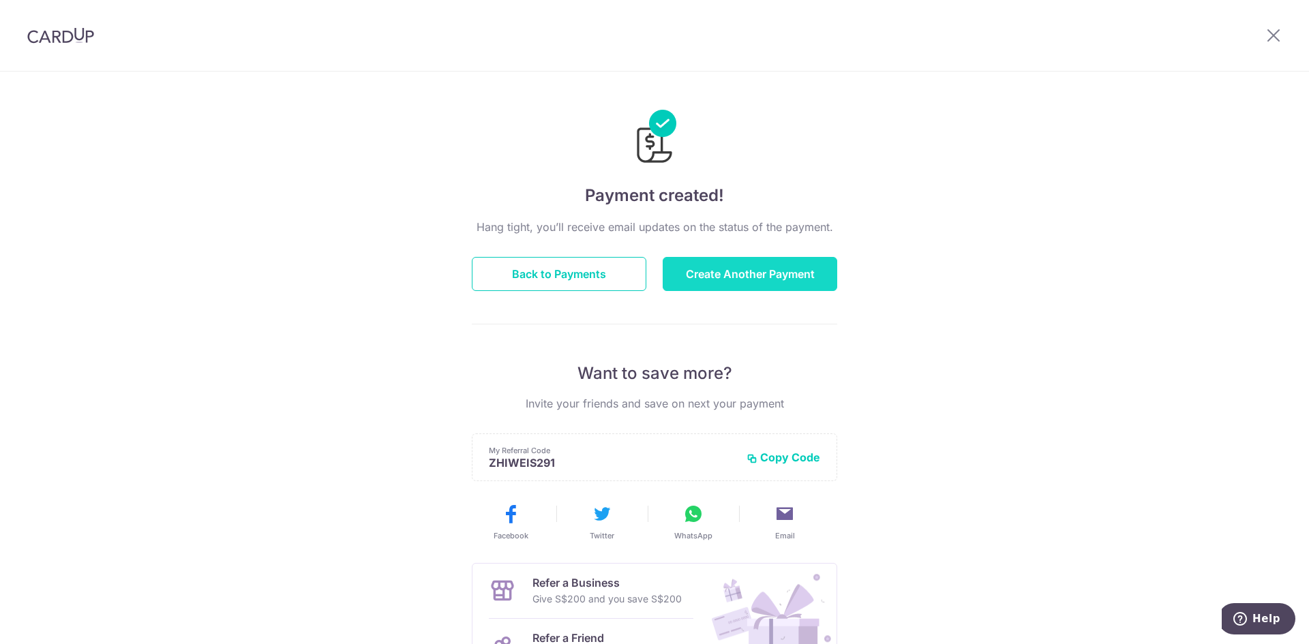
click at [711, 271] on button "Create Another Payment" at bounding box center [750, 274] width 175 height 34
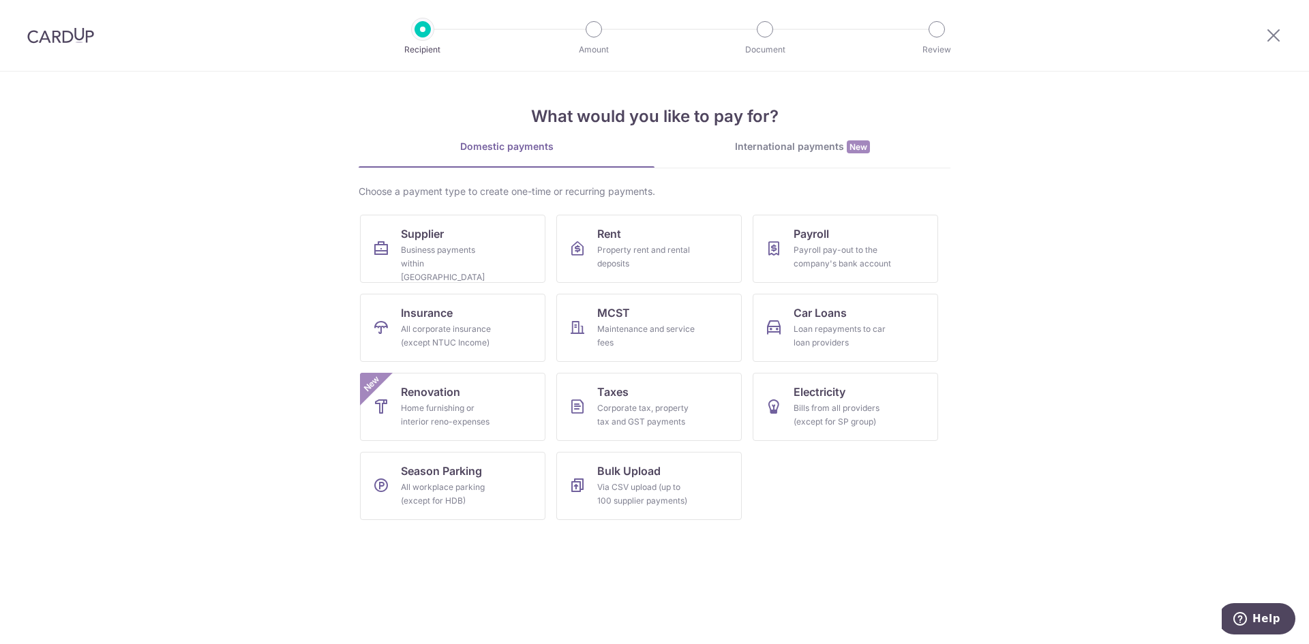
click at [68, 50] on div at bounding box center [60, 35] width 121 height 71
click at [65, 34] on img at bounding box center [60, 35] width 67 height 16
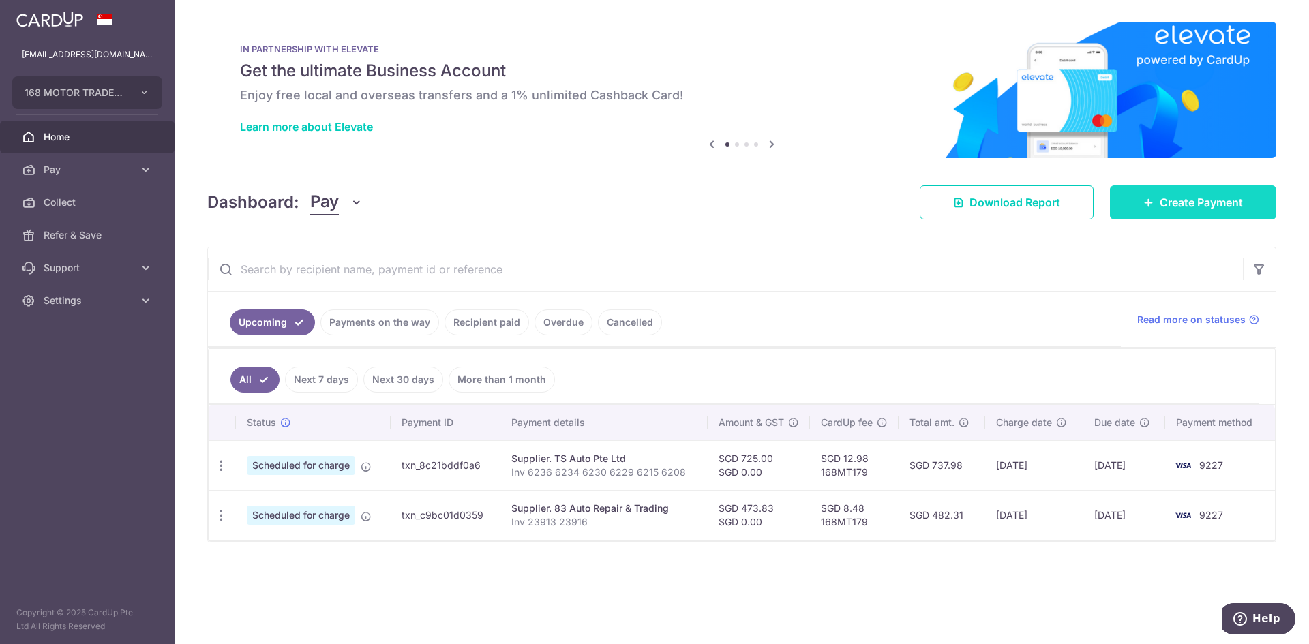
click at [1209, 192] on link "Create Payment" at bounding box center [1193, 202] width 166 height 34
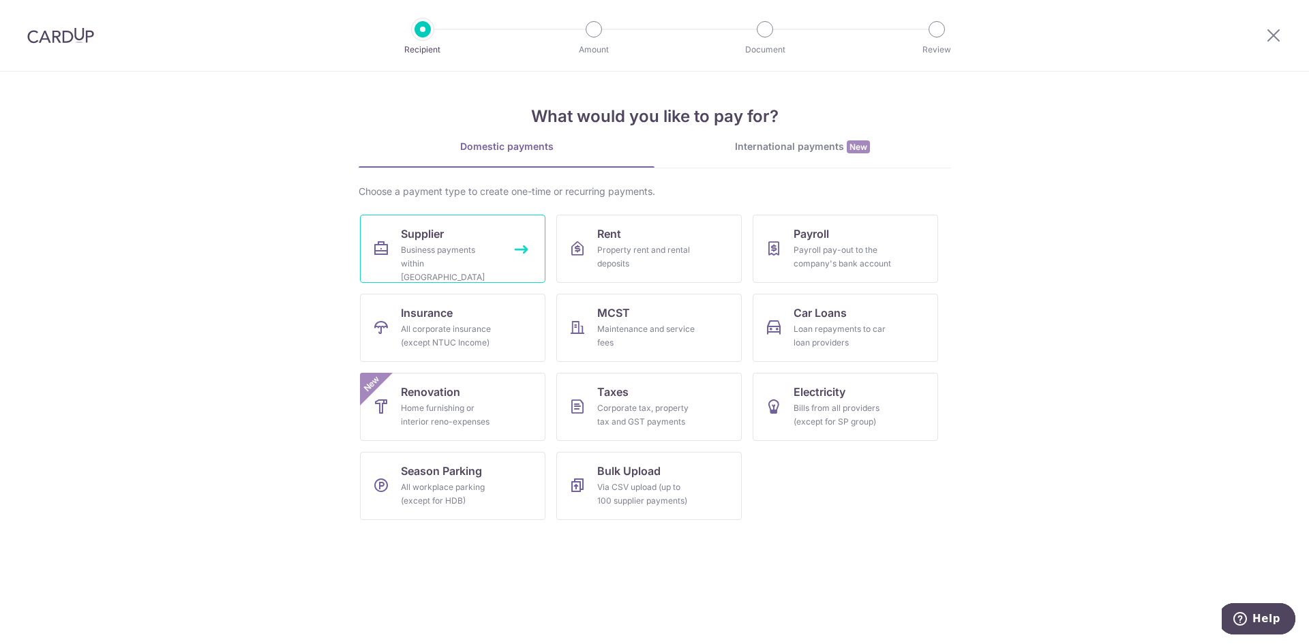
click at [441, 254] on div "Business payments within [GEOGRAPHIC_DATA]" at bounding box center [450, 263] width 98 height 41
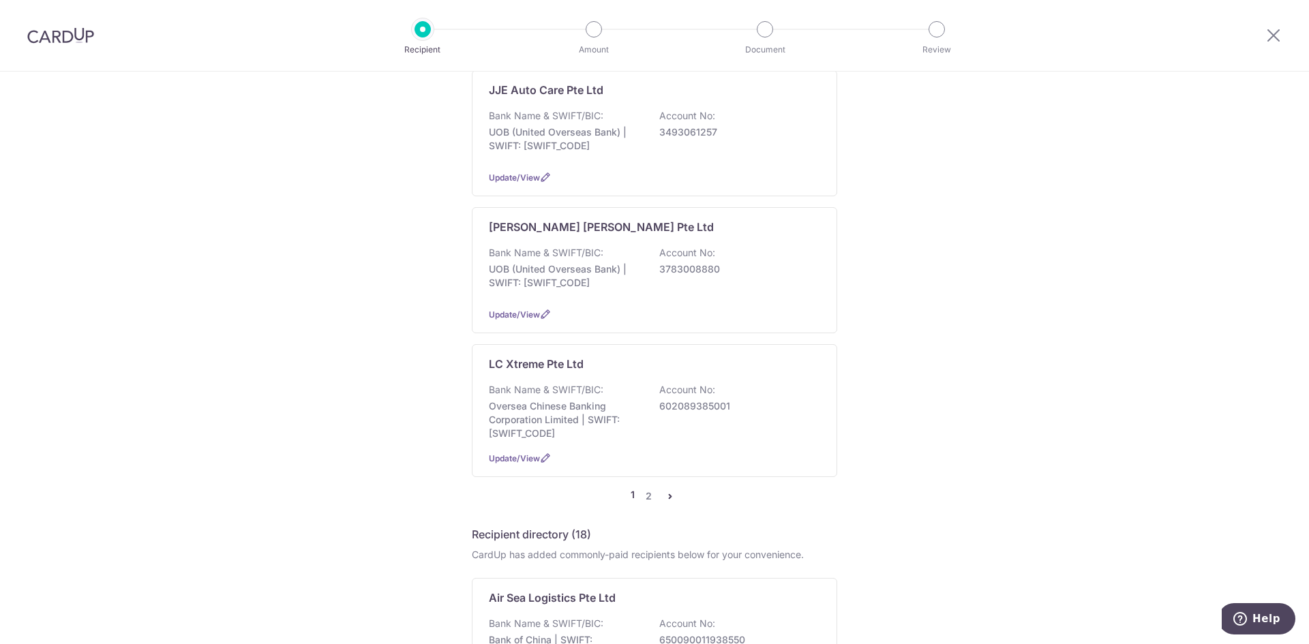
scroll to position [1227, 0]
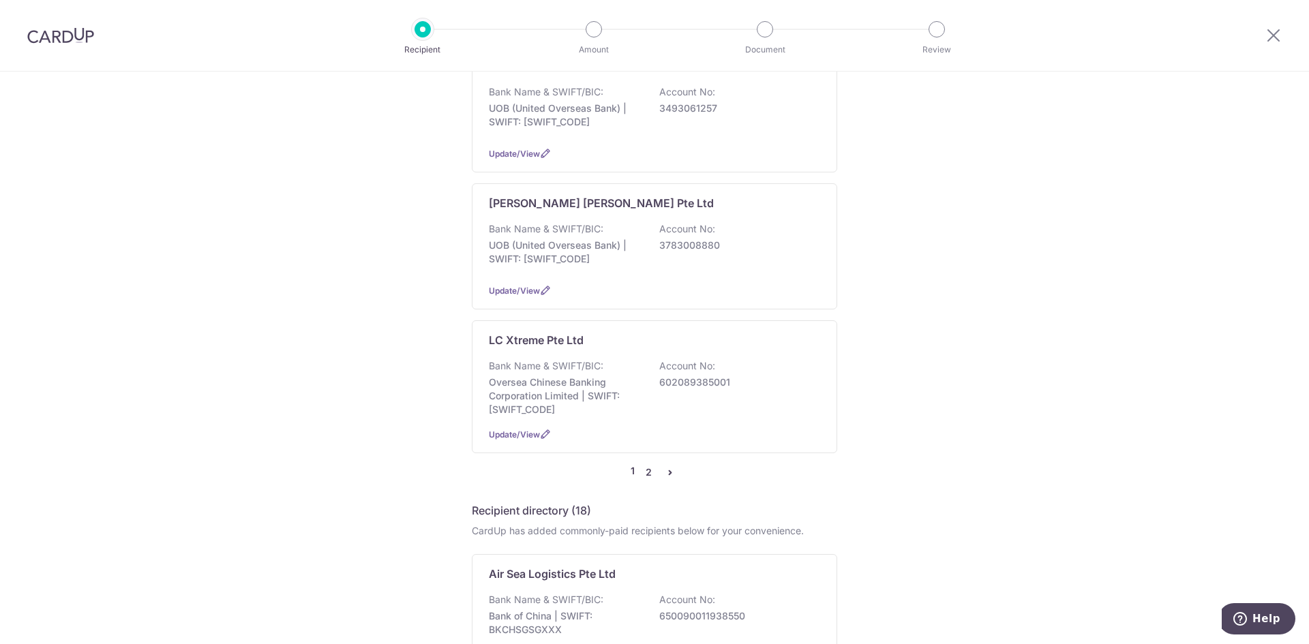
click at [645, 464] on link "2" at bounding box center [648, 472] width 16 height 16
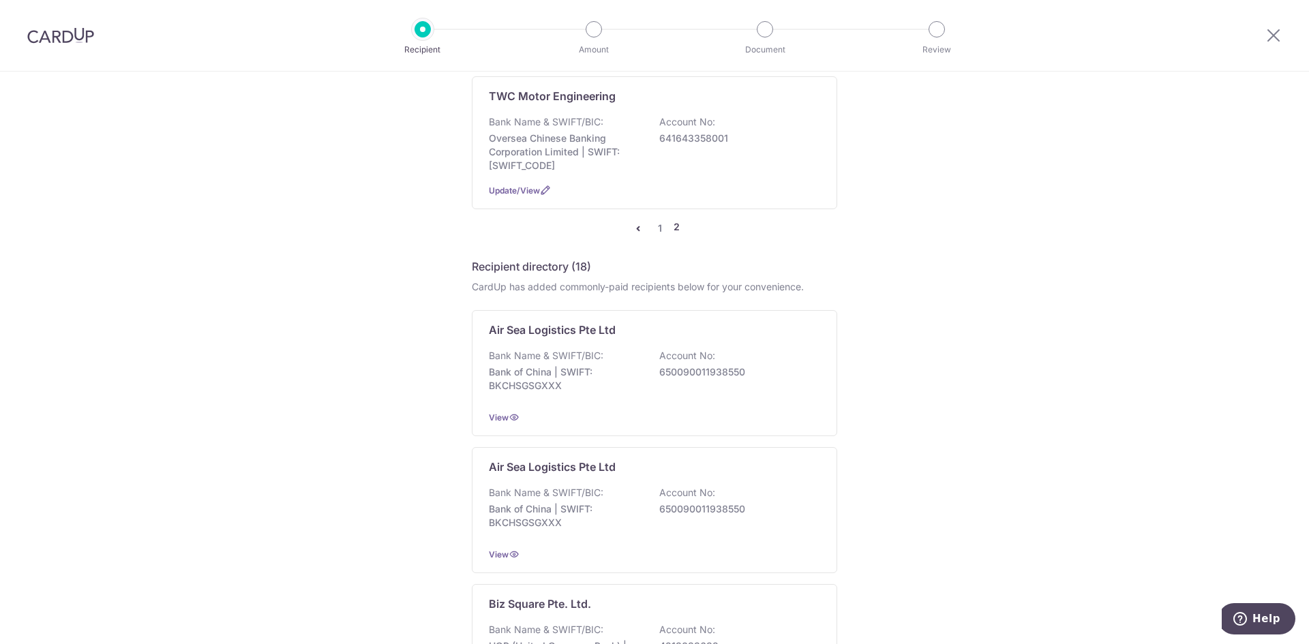
scroll to position [750, 0]
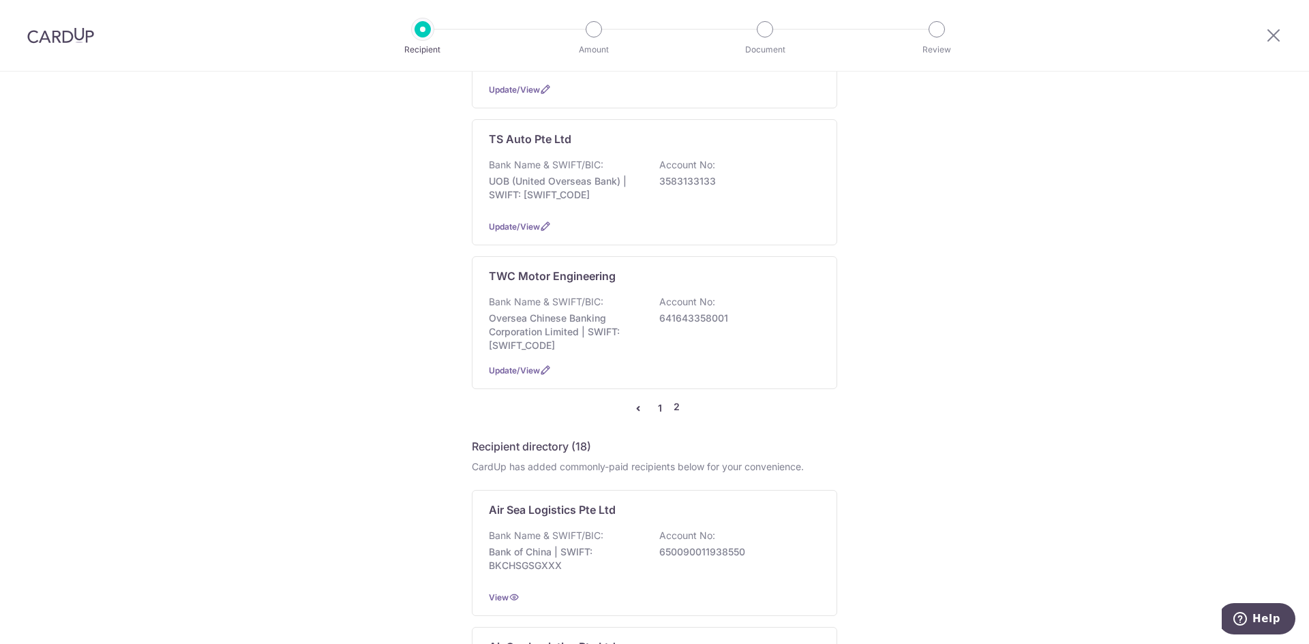
click at [658, 400] on link "1" at bounding box center [660, 408] width 16 height 16
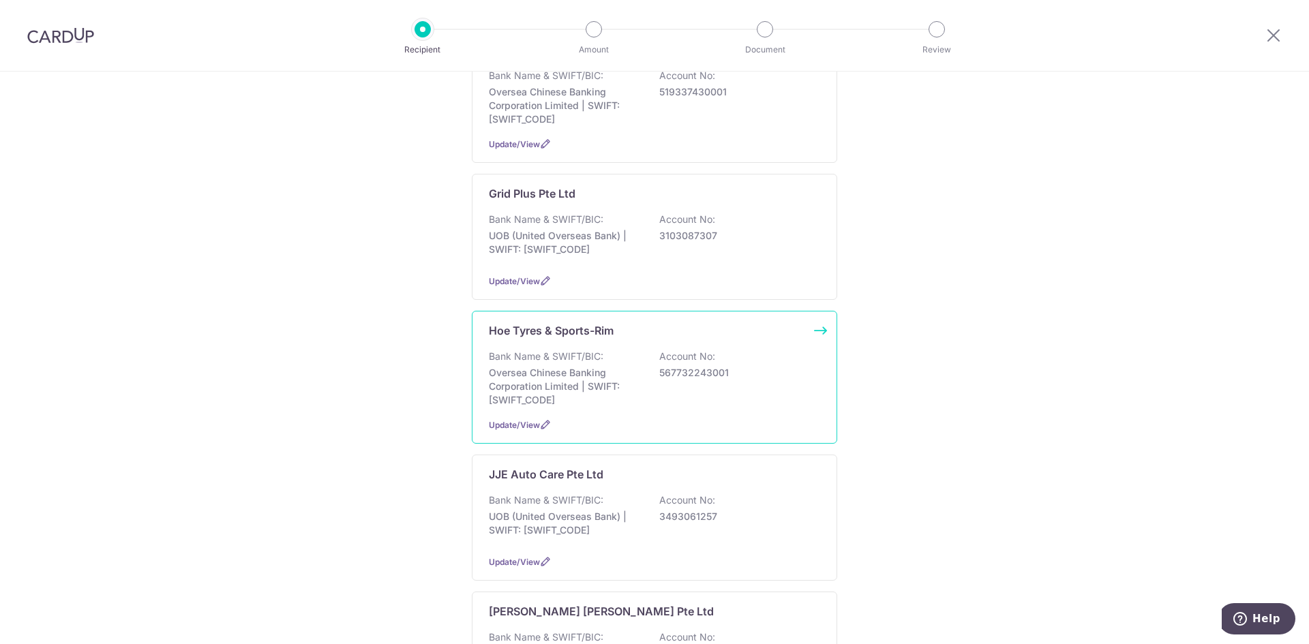
scroll to position [818, 0]
click at [671, 373] on div "Bank Name & SWIFT/BIC: Oversea Chinese Banking Corporation Limited | SWIFT: OCB…" at bounding box center [654, 379] width 331 height 57
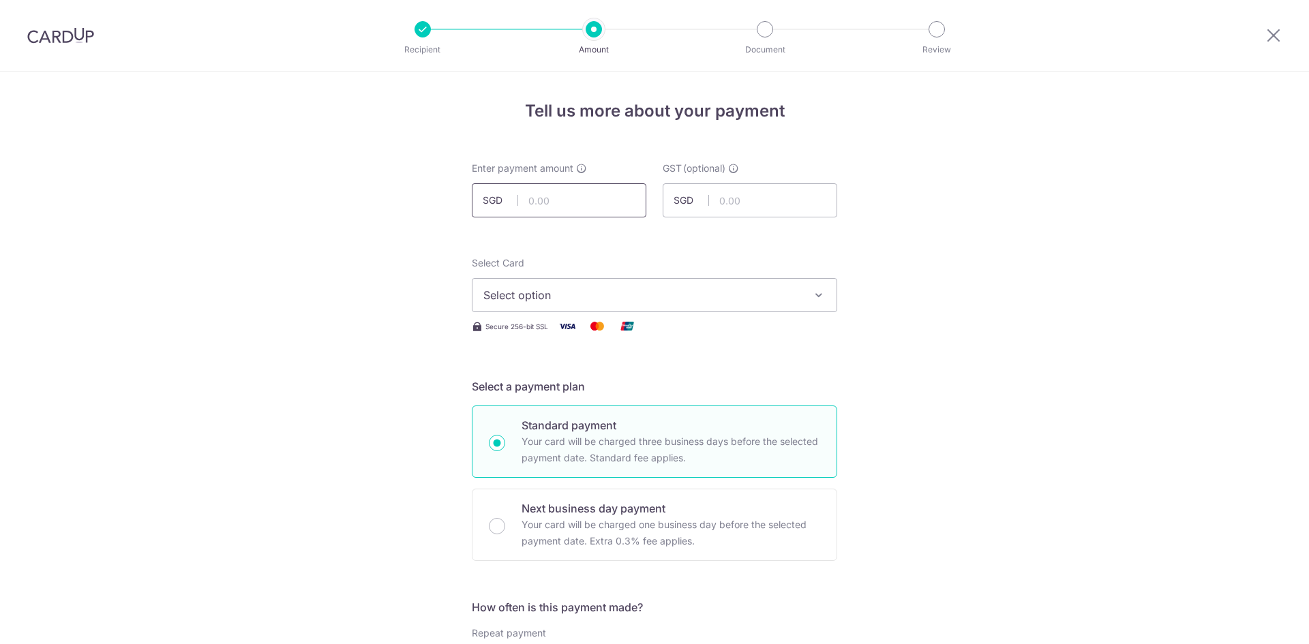
drag, startPoint x: 0, startPoint y: 0, endPoint x: 586, endPoint y: 198, distance: 619.1
click at [586, 198] on input "text" at bounding box center [559, 200] width 175 height 34
type input "196.20"
click at [722, 301] on span "Select option" at bounding box center [642, 295] width 318 height 16
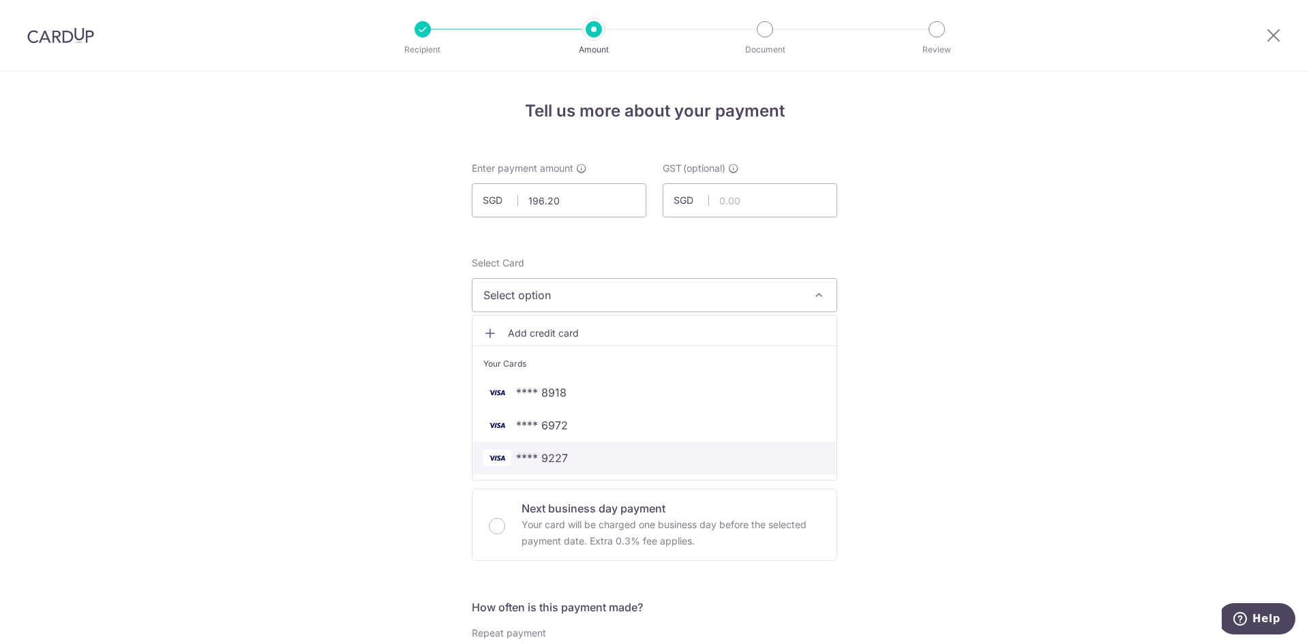
click at [563, 458] on span "**** 9227" at bounding box center [542, 458] width 52 height 16
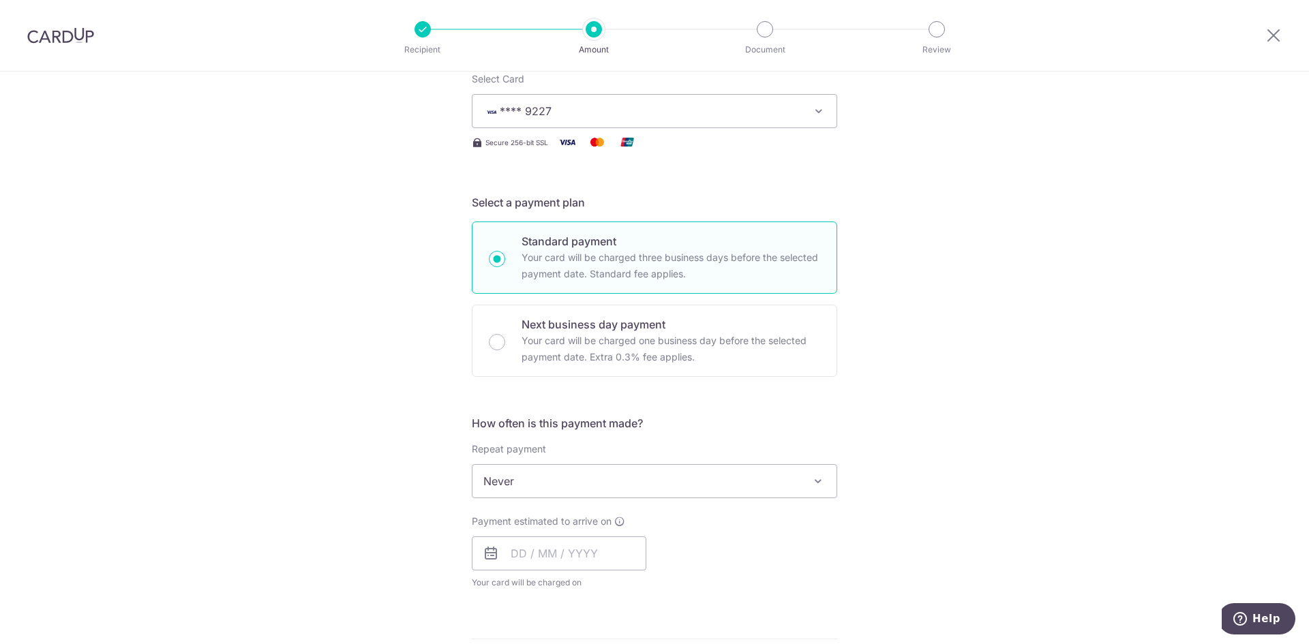
scroll to position [341, 0]
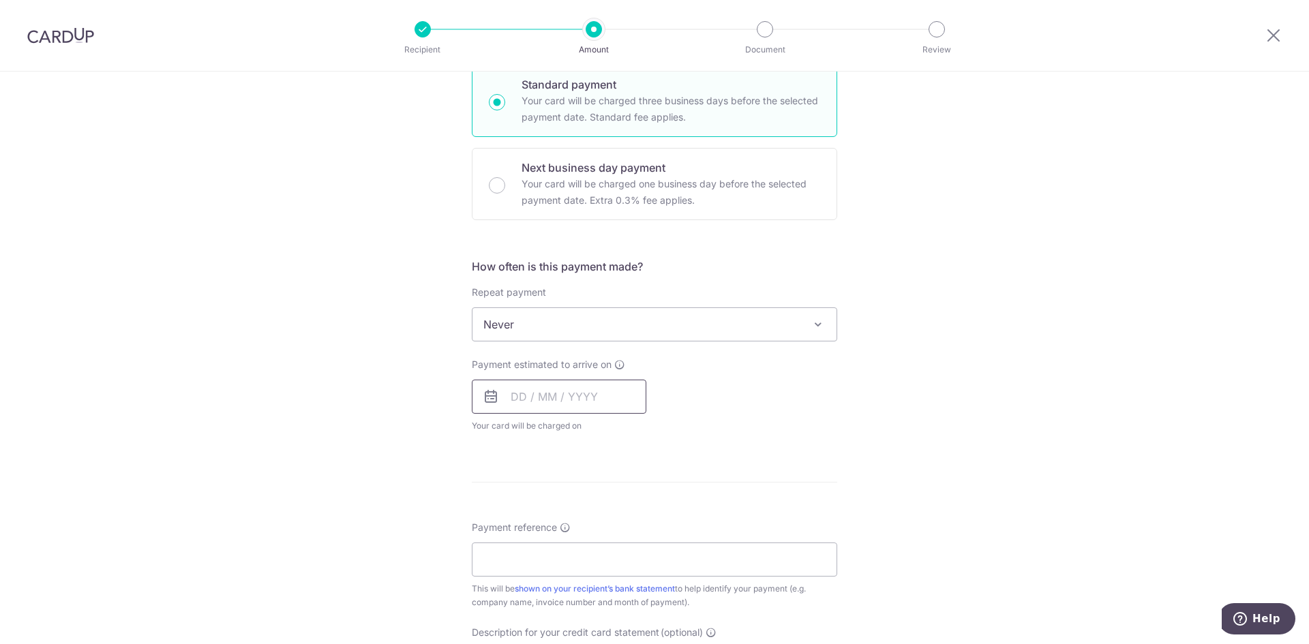
click at [566, 400] on input "text" at bounding box center [559, 397] width 175 height 34
click at [550, 549] on link "16" at bounding box center [554, 548] width 22 height 22
type input "16/09/2025"
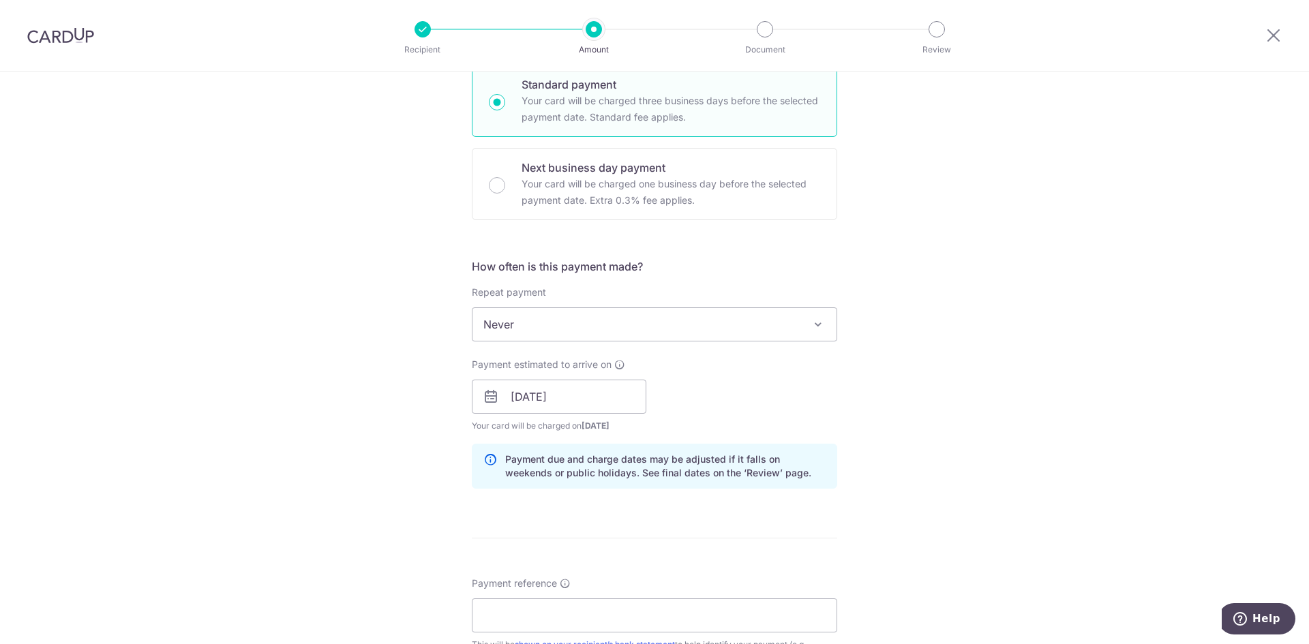
click at [906, 445] on div "Tell us more about your payment Enter payment amount SGD 196.20 196.20 GST (opt…" at bounding box center [654, 421] width 1309 height 1381
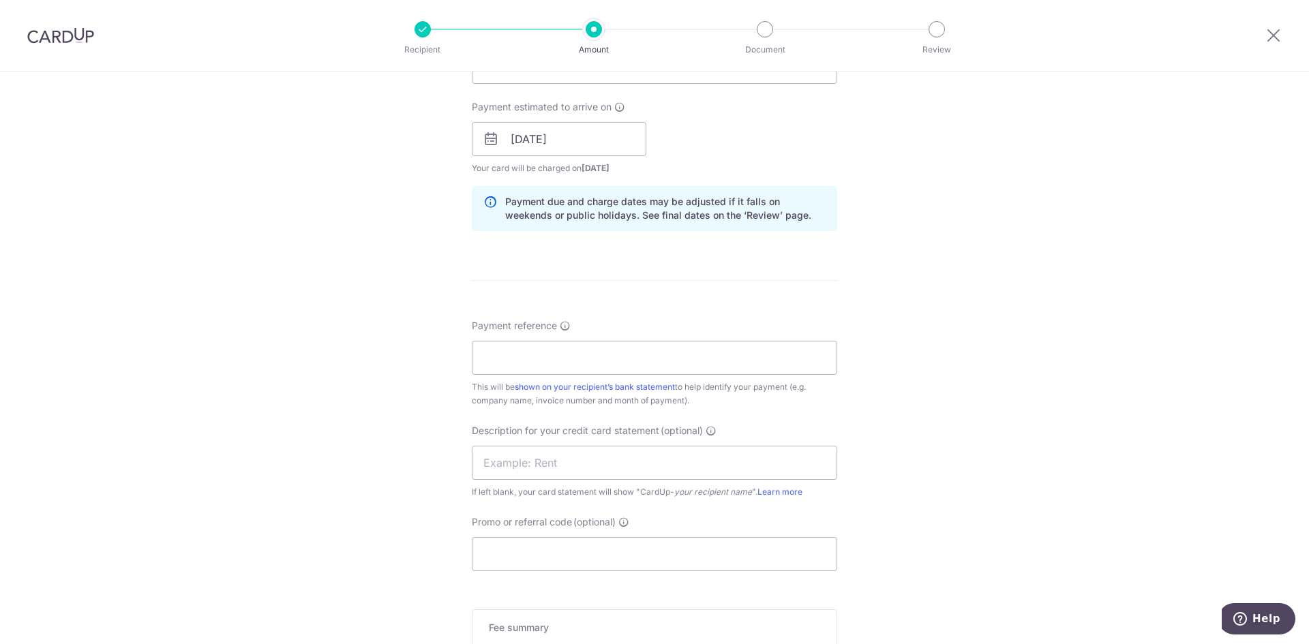
scroll to position [614, 0]
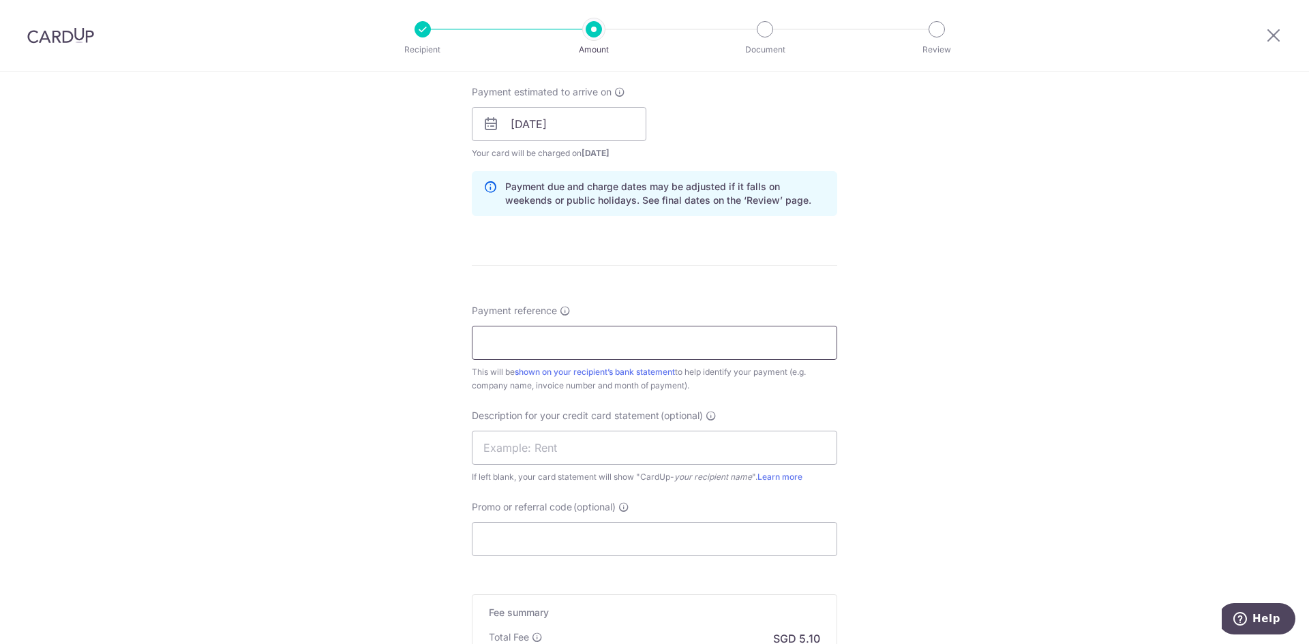
click at [613, 336] on input "Payment reference" at bounding box center [655, 343] width 366 height 34
type input "Inv 79885"
click at [620, 453] on input "text" at bounding box center [655, 448] width 366 height 34
type input "168MTL 0563"
click at [627, 534] on input "Promo or referral code (optional)" at bounding box center [655, 539] width 366 height 34
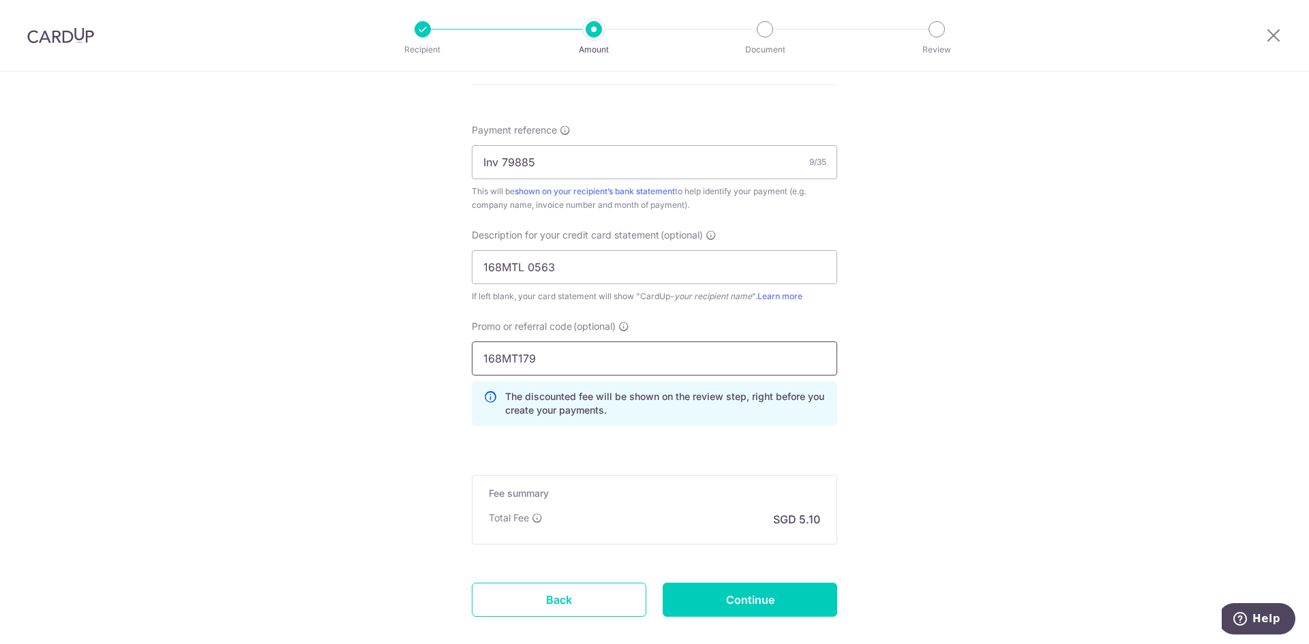
scroll to position [818, 0]
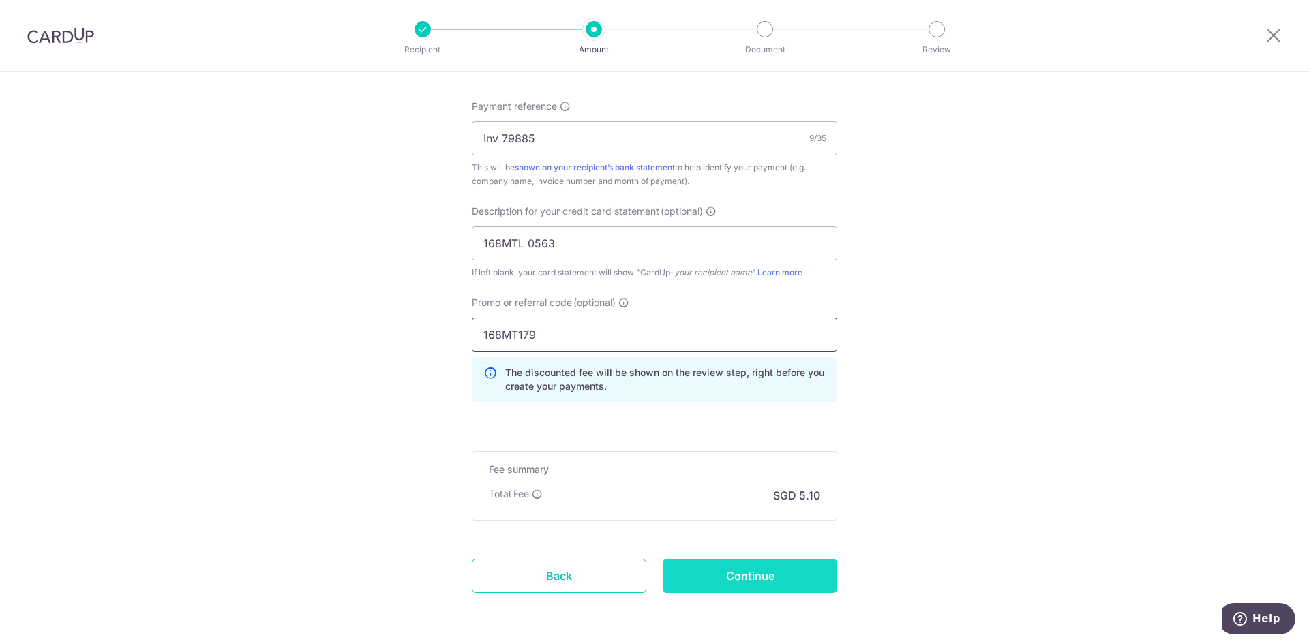
type input "168MT179"
click at [736, 576] on input "Continue" at bounding box center [750, 576] width 175 height 34
type input "Create Schedule"
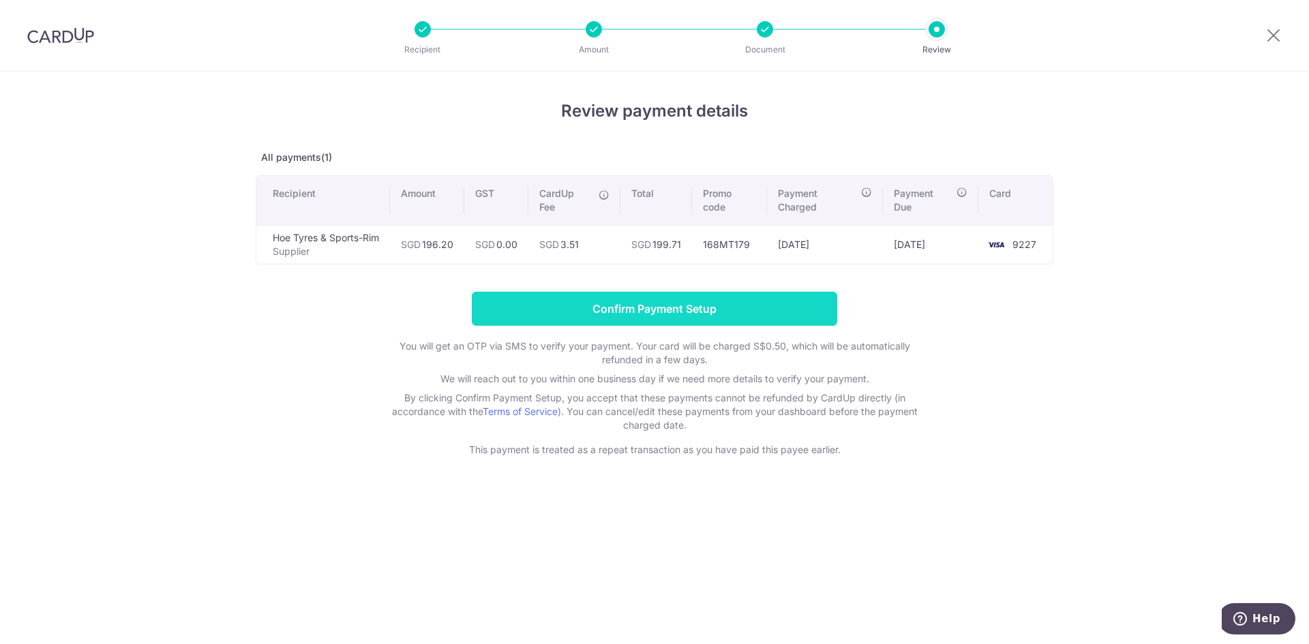
click at [668, 311] on input "Confirm Payment Setup" at bounding box center [655, 309] width 366 height 34
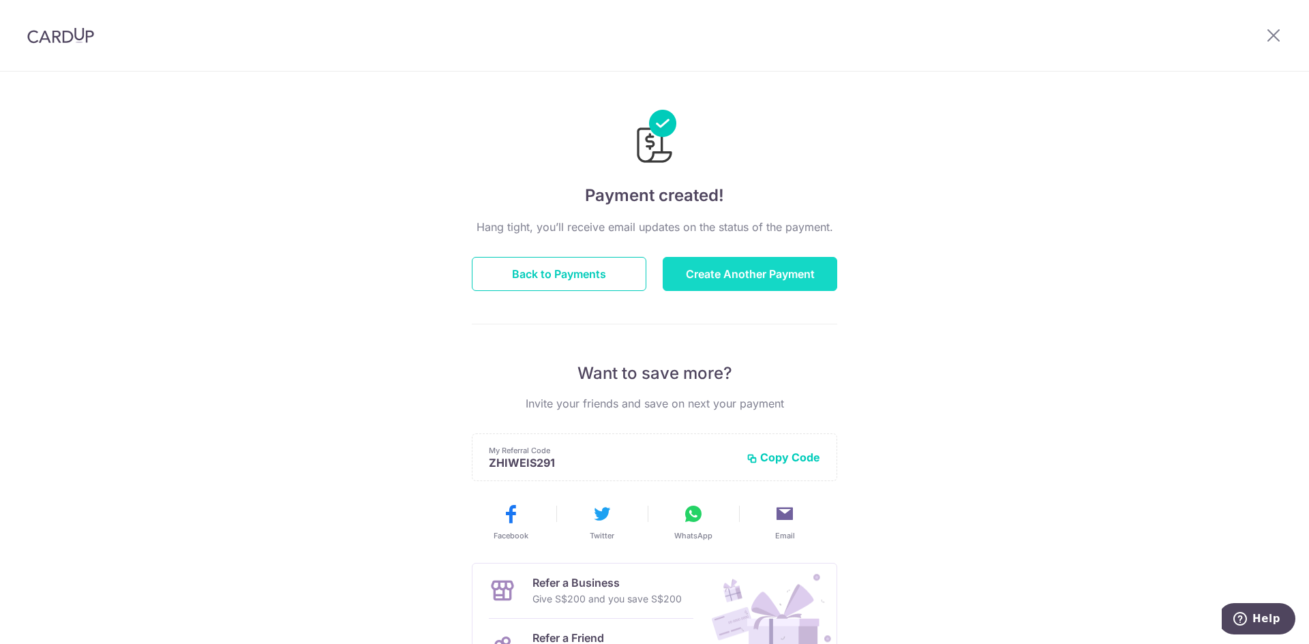
click at [726, 284] on button "Create Another Payment" at bounding box center [750, 274] width 175 height 34
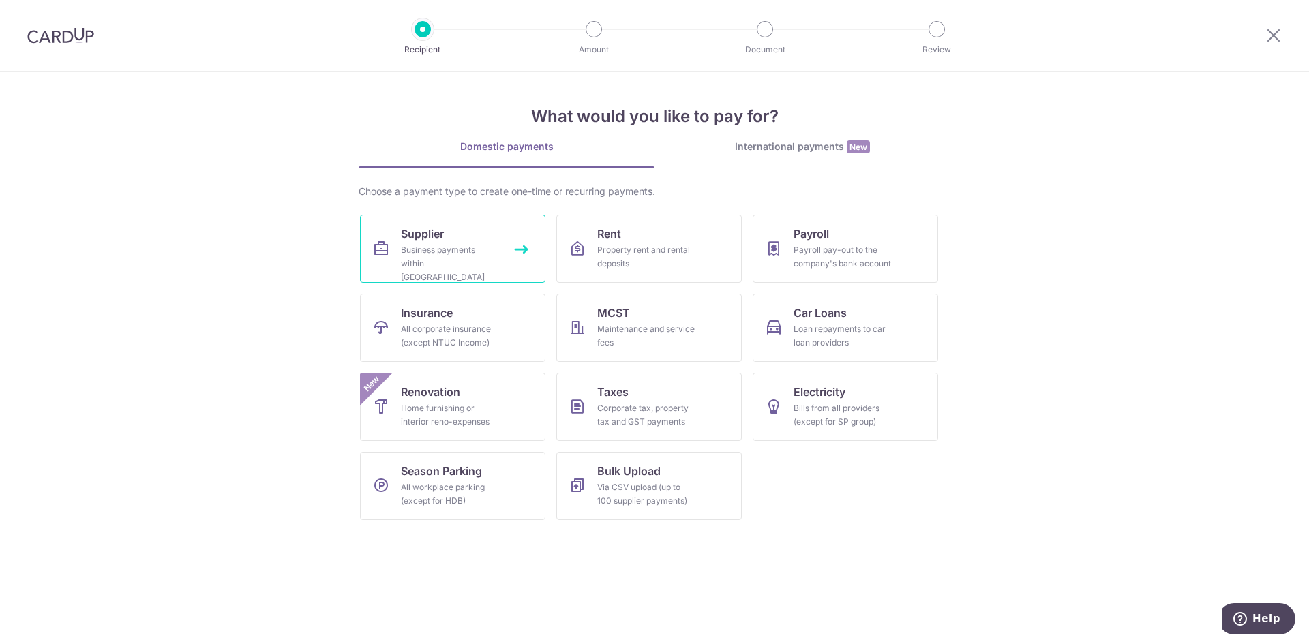
click at [474, 265] on div "Business payments within Singapore" at bounding box center [450, 263] width 98 height 41
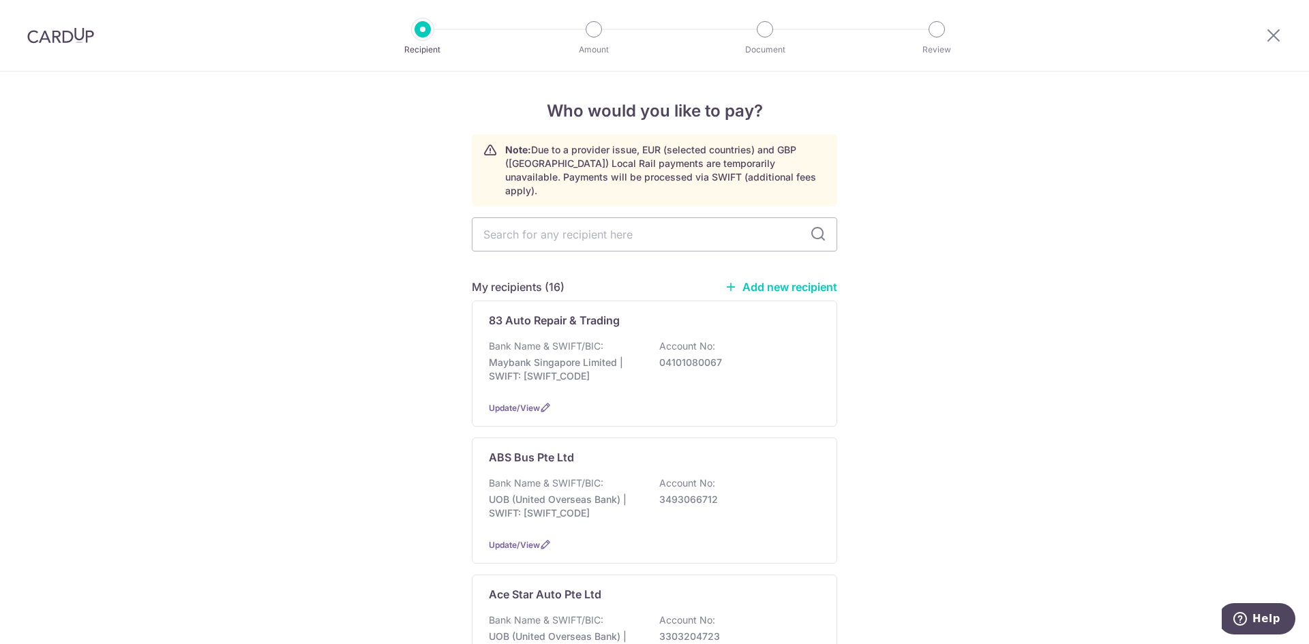
click at [52, 40] on img at bounding box center [60, 35] width 67 height 16
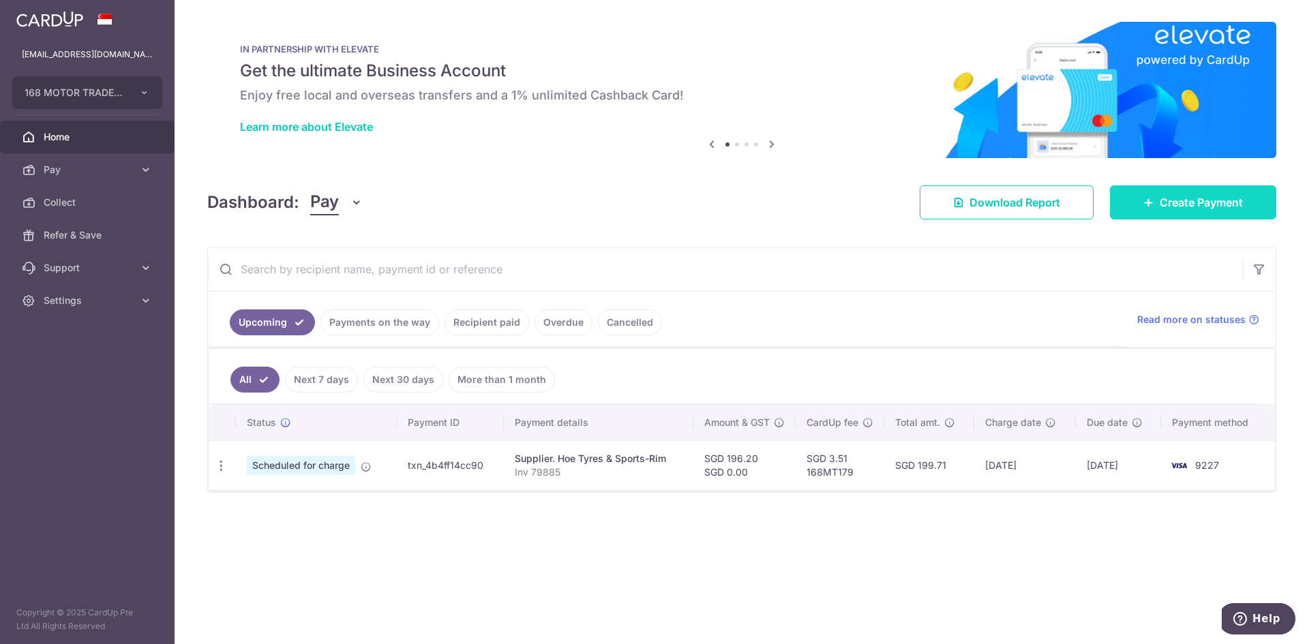
click at [1169, 199] on span "Create Payment" at bounding box center [1201, 202] width 83 height 16
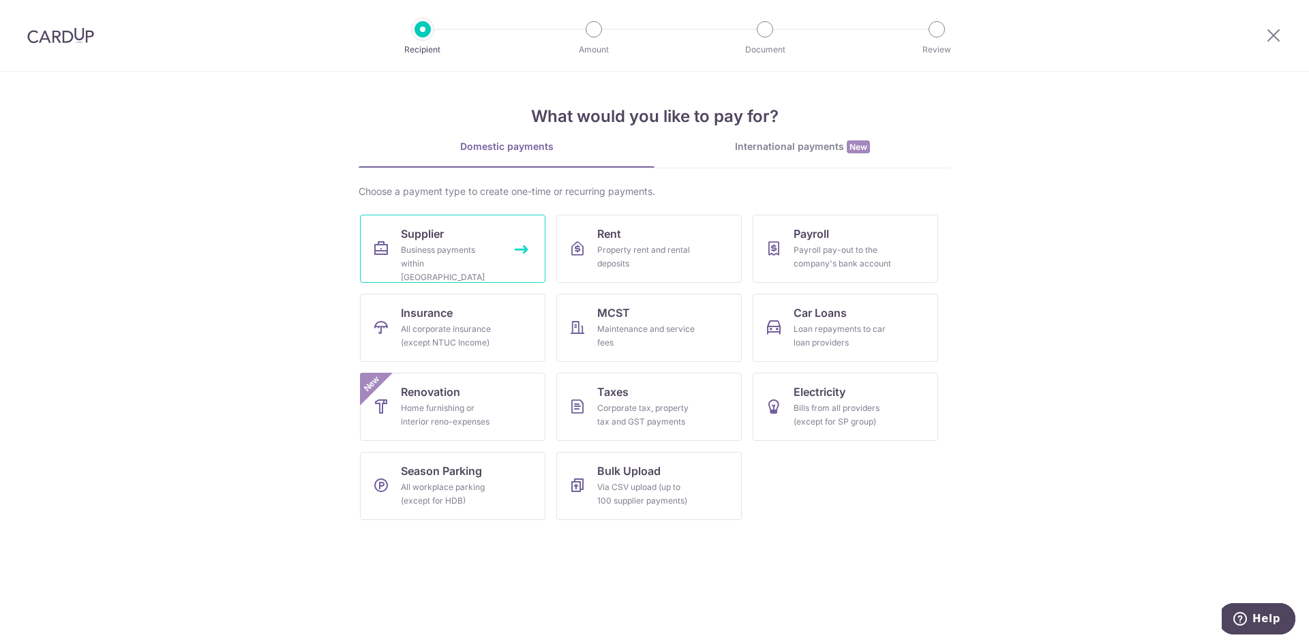
click at [487, 241] on link "Supplier Business payments within Singapore" at bounding box center [452, 249] width 185 height 68
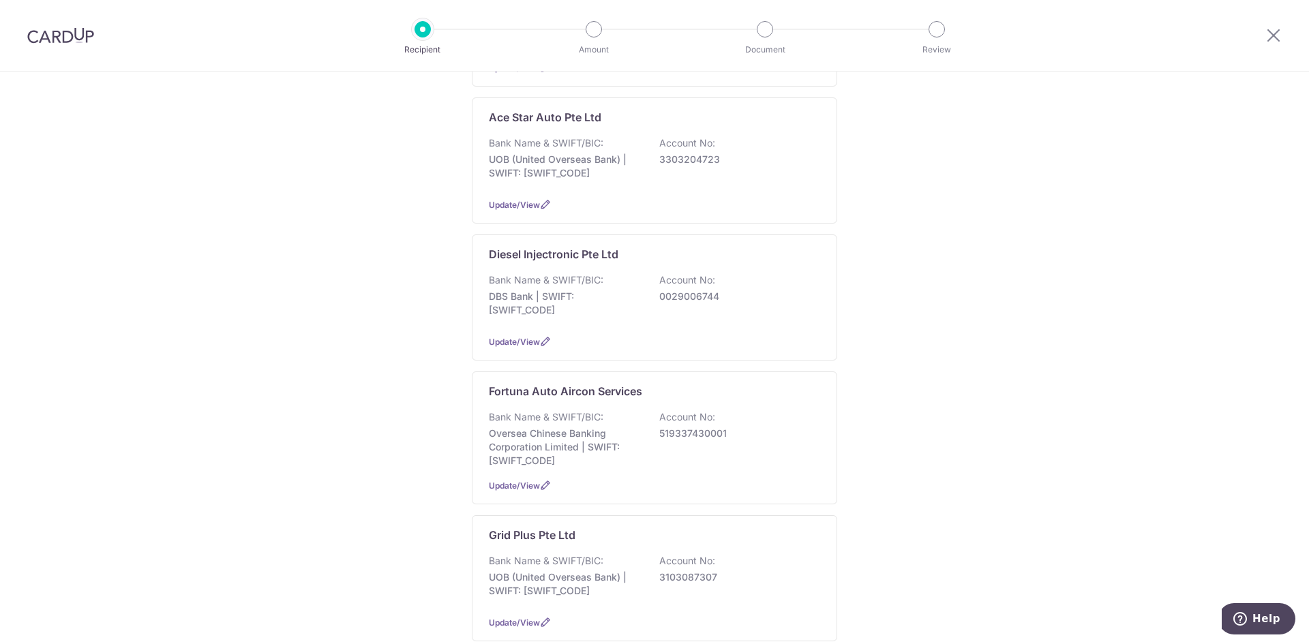
scroll to position [68, 0]
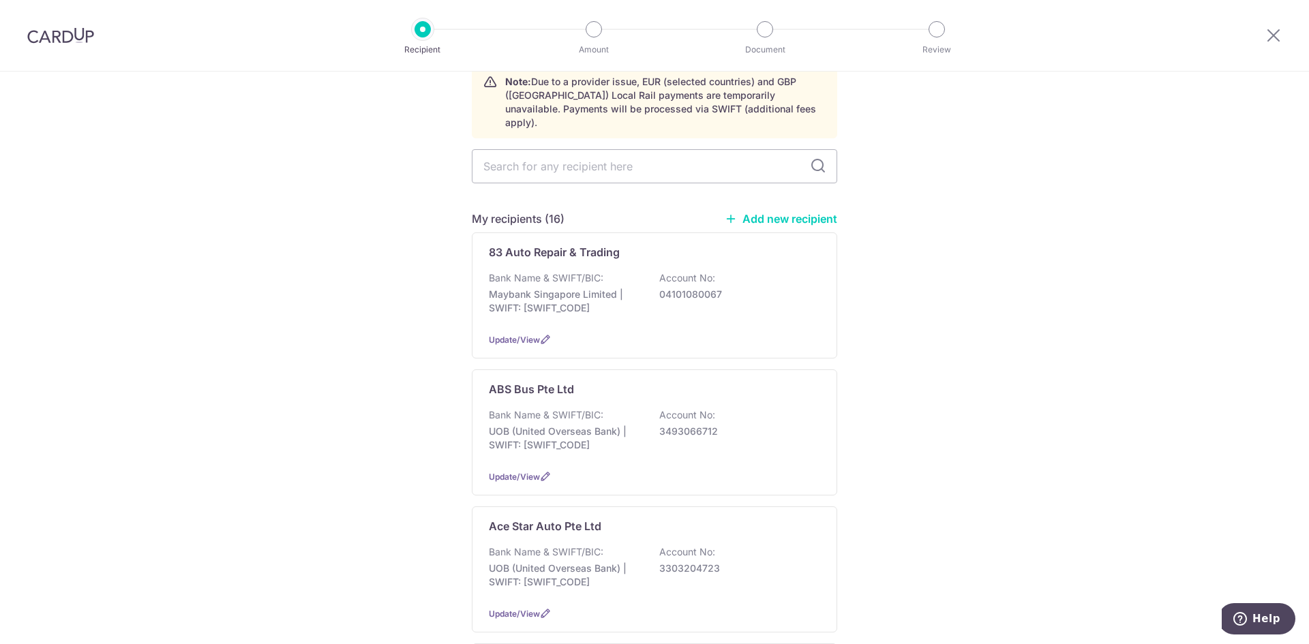
click at [59, 38] on img at bounding box center [60, 35] width 67 height 16
